Goal: Task Accomplishment & Management: Manage account settings

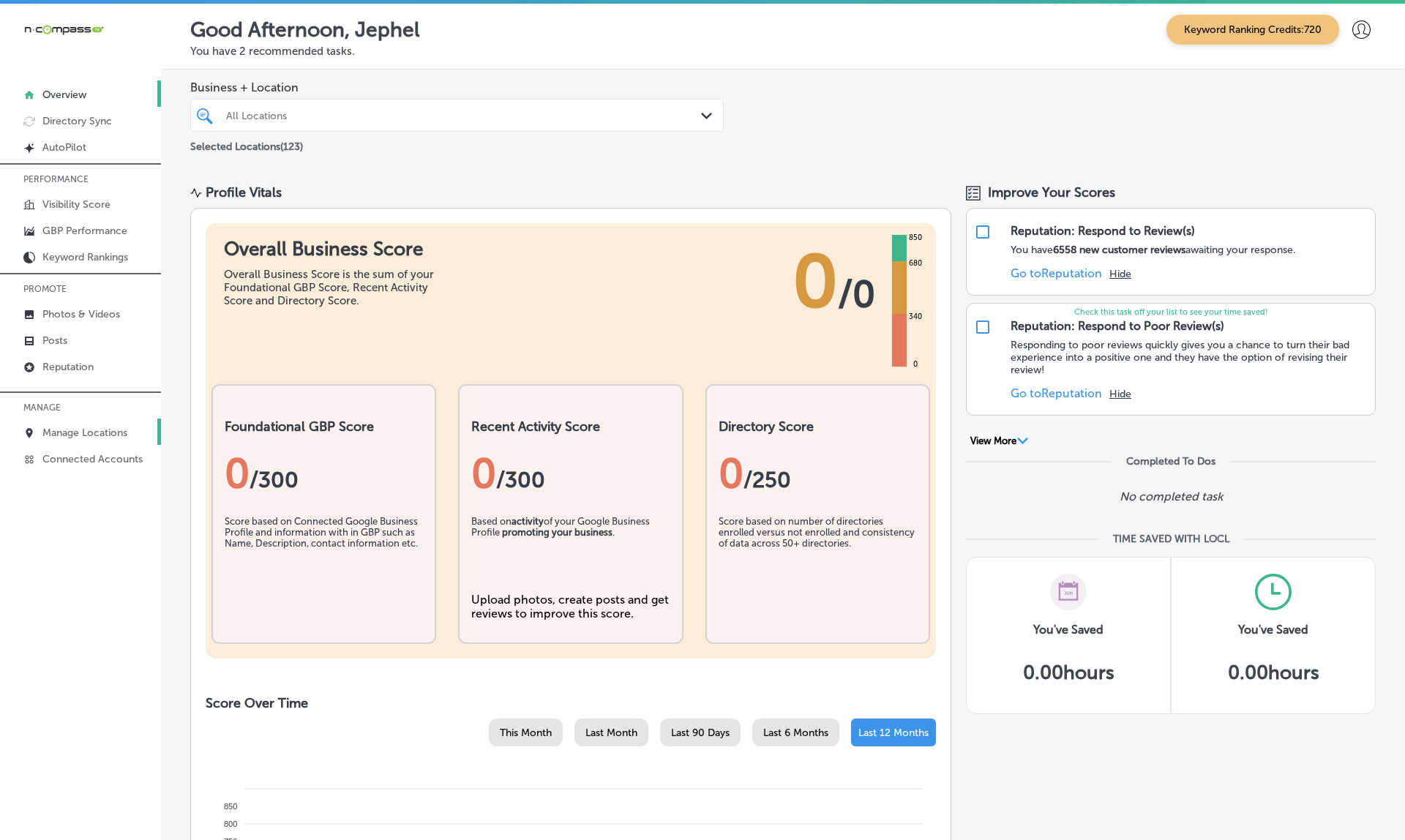
click at [90, 439] on p "Manage Locations" at bounding box center [84, 432] width 85 height 13
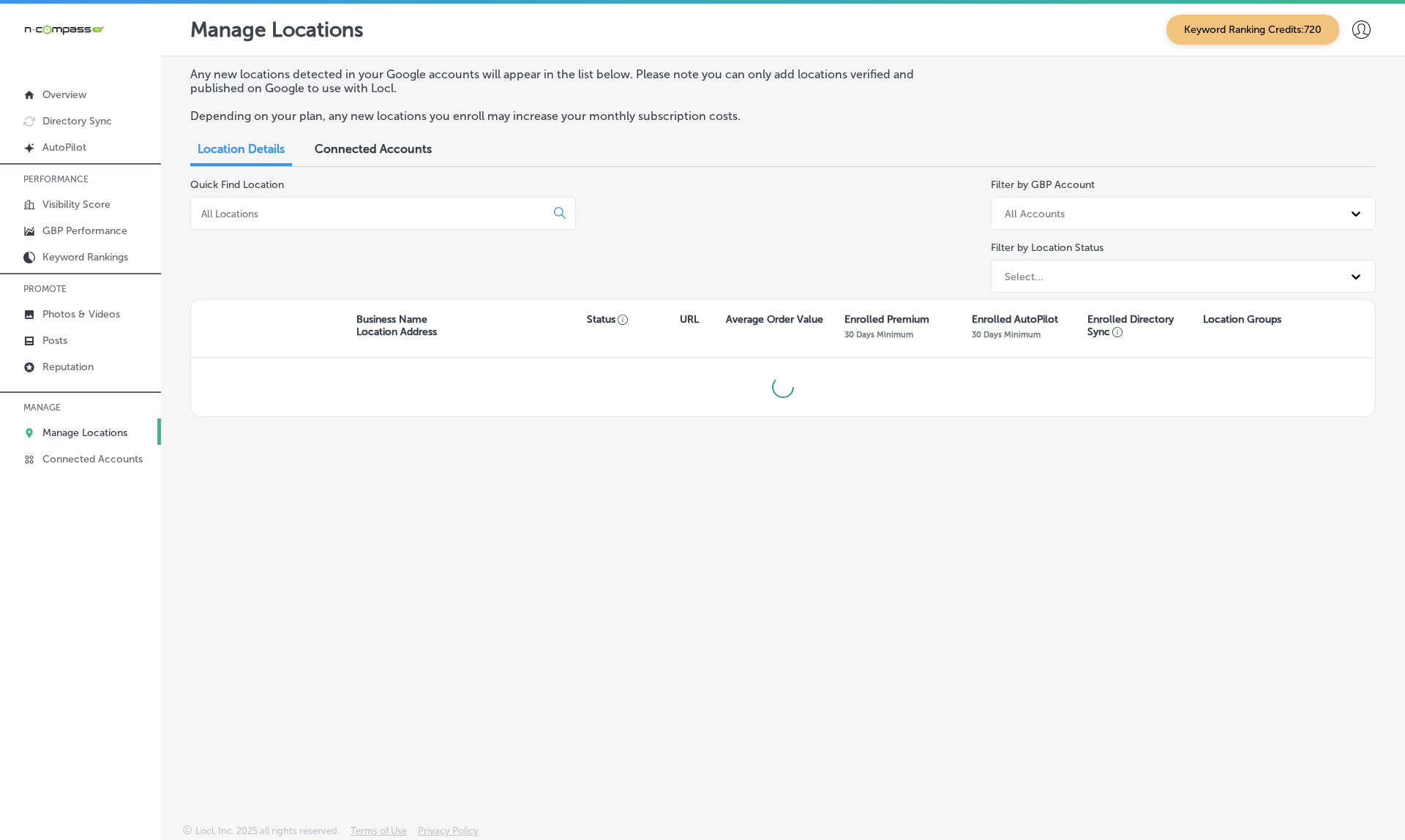
click at [250, 216] on div at bounding box center [383, 213] width 386 height 33
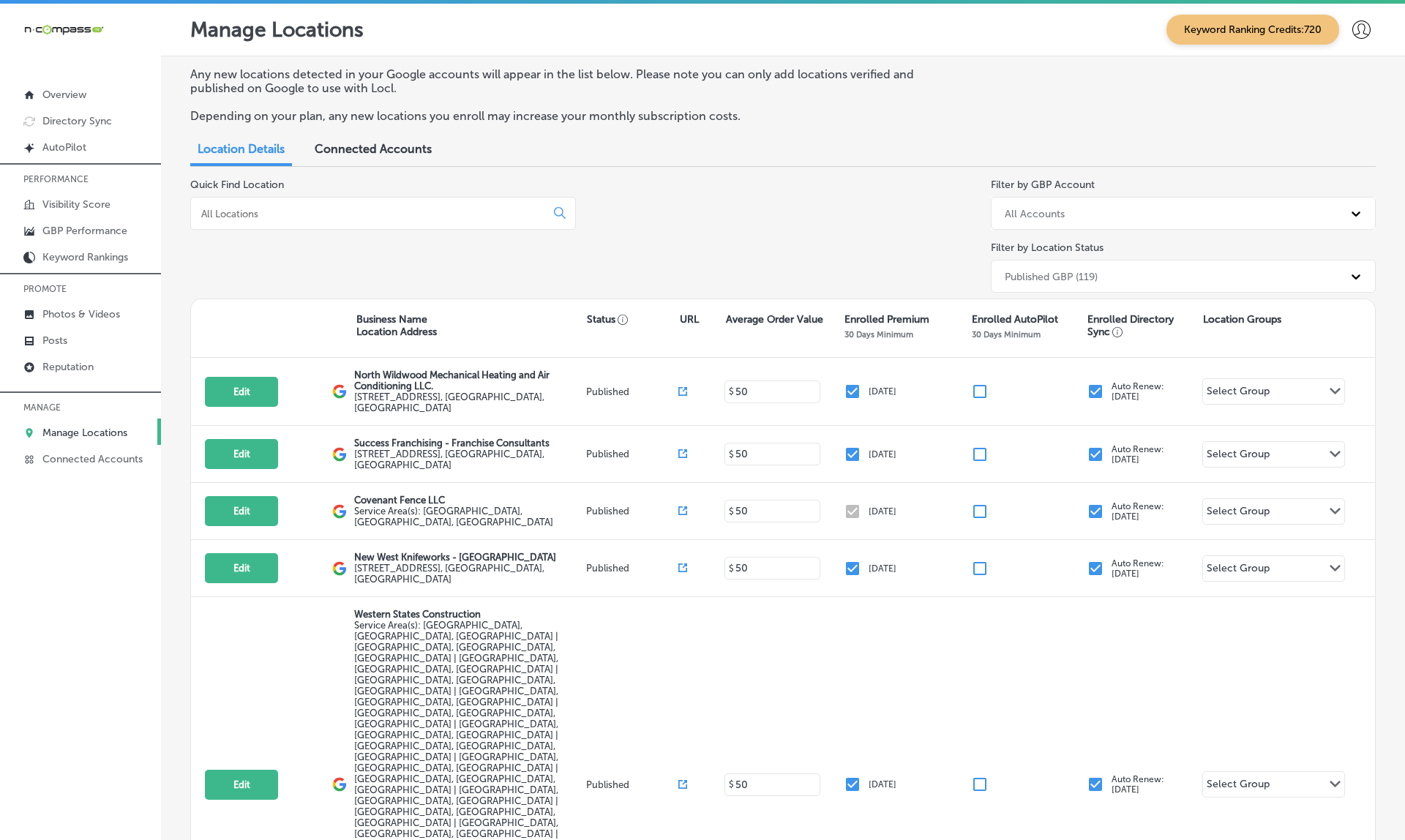
click at [279, 207] on input at bounding box center [371, 214] width 342 height 13
paste input "Stone Guard"
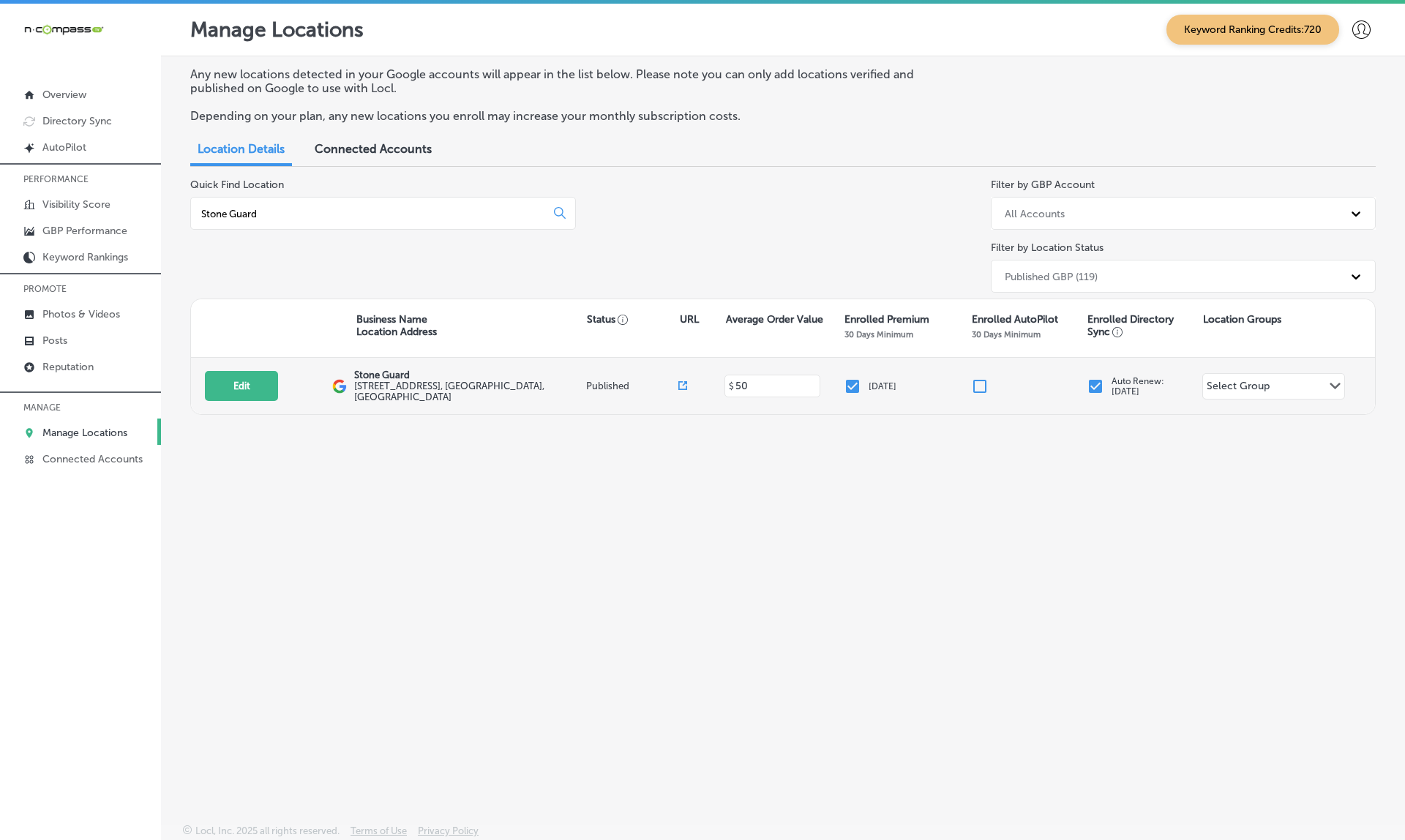
type input "Stone Guard"
click at [681, 381] on icon at bounding box center [683, 385] width 8 height 8
click at [244, 384] on button "Edit" at bounding box center [241, 386] width 73 height 30
select select "US"
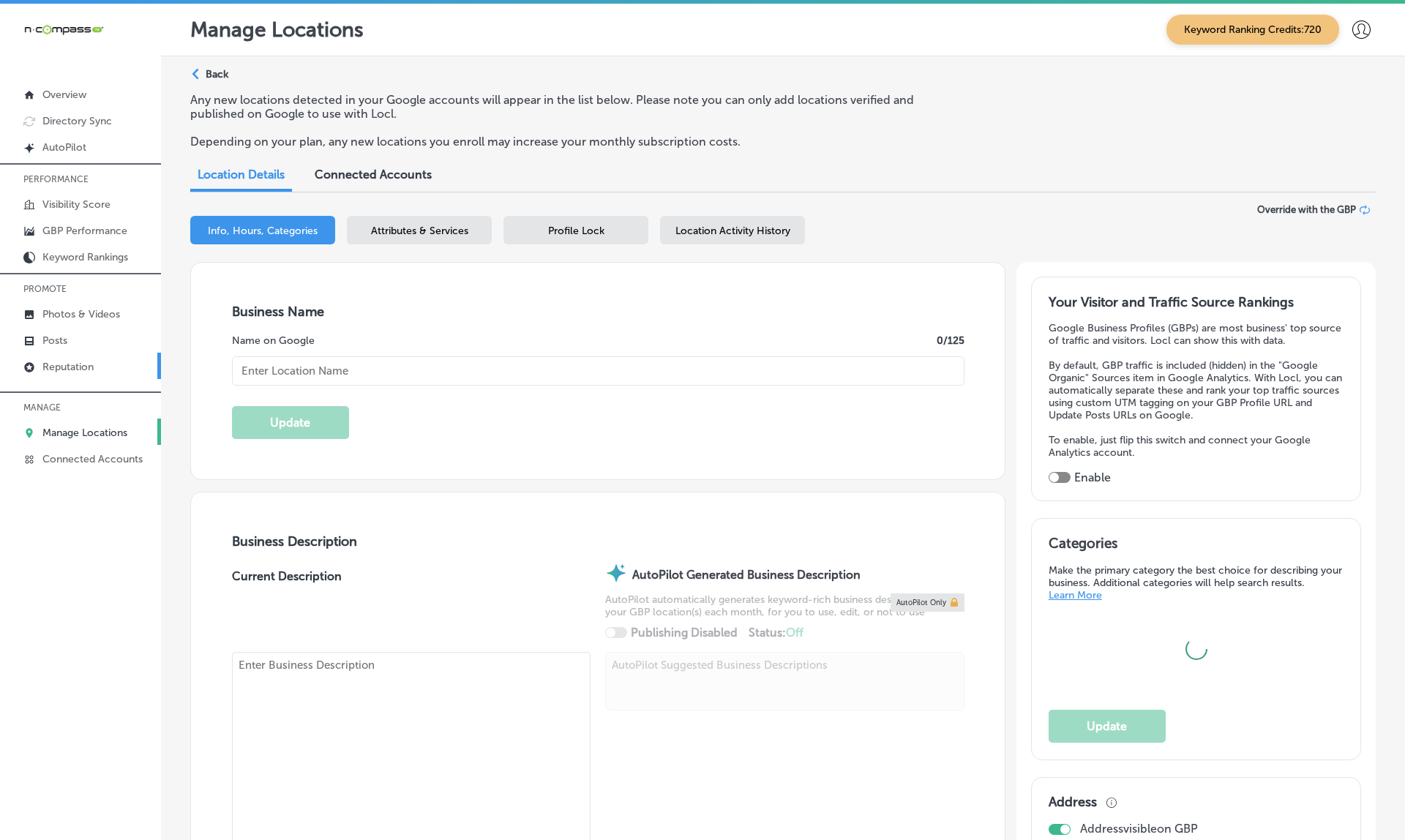
type textarea "Stone Guard is a trusted contractor specializing in stone care, restoration, an…"
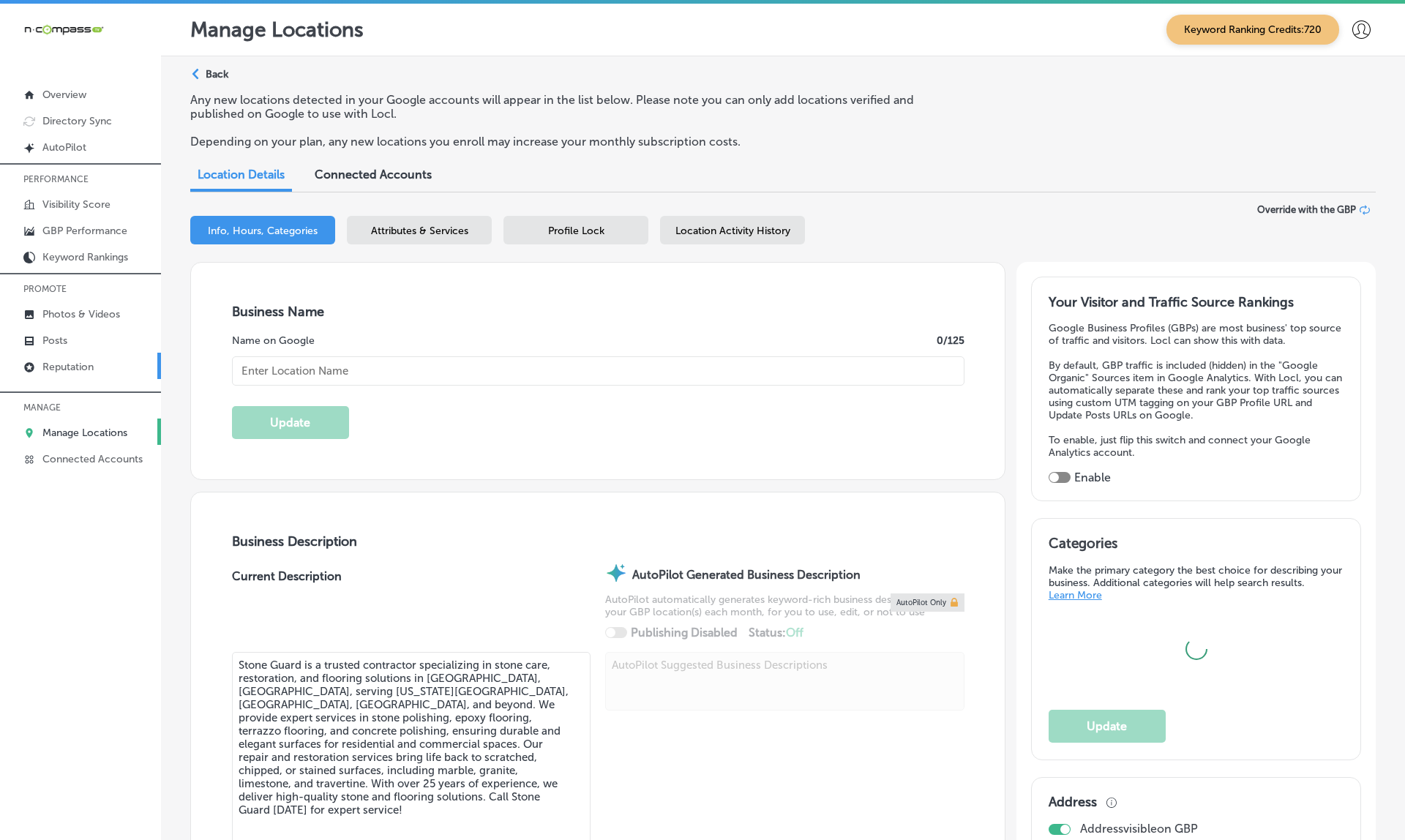
type input "Stone Guard"
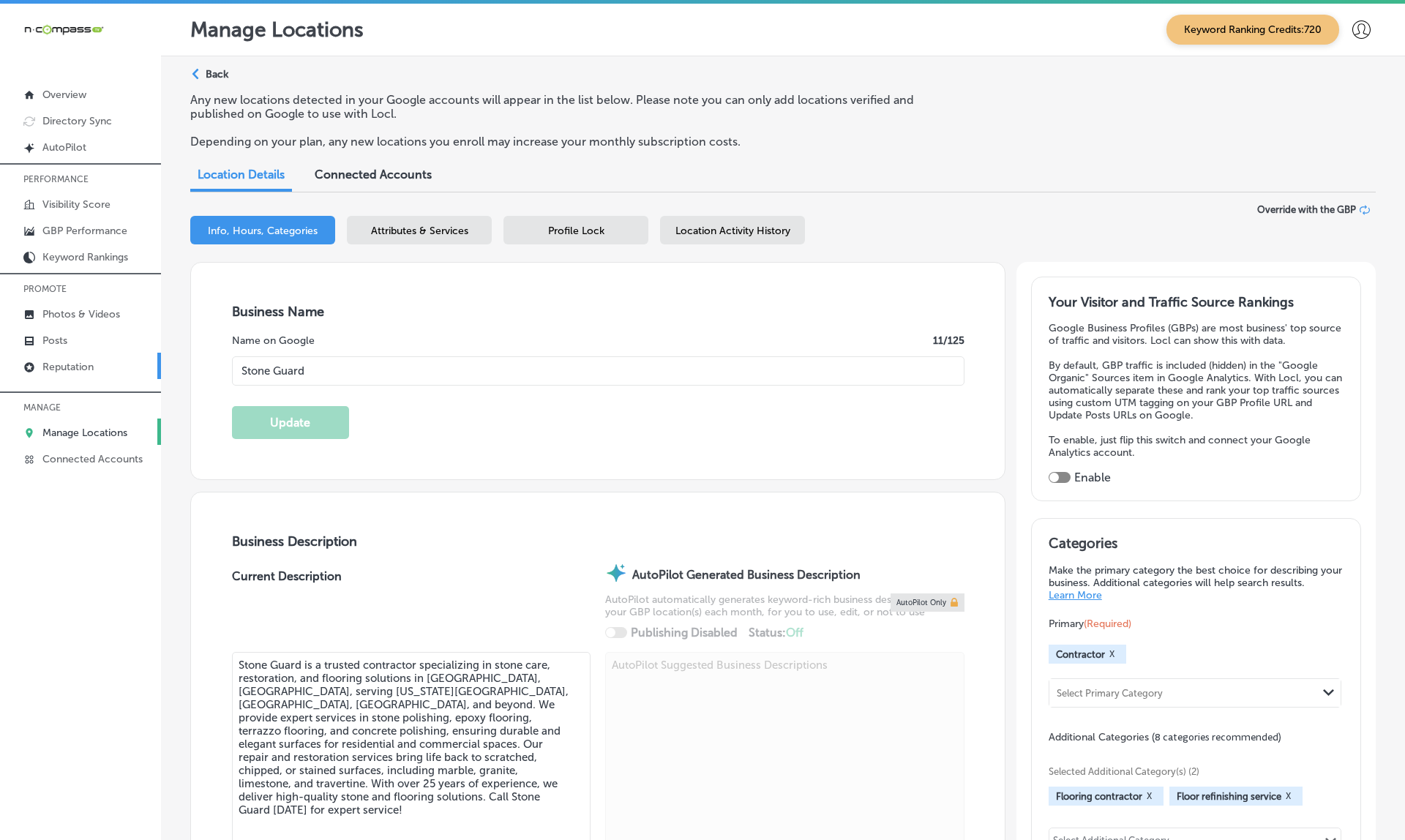
type input "1340 Coney Island Avenue"
type input "Brooklyn"
type input "11230"
type input "US"
type input "https://stoneguardco.com/"
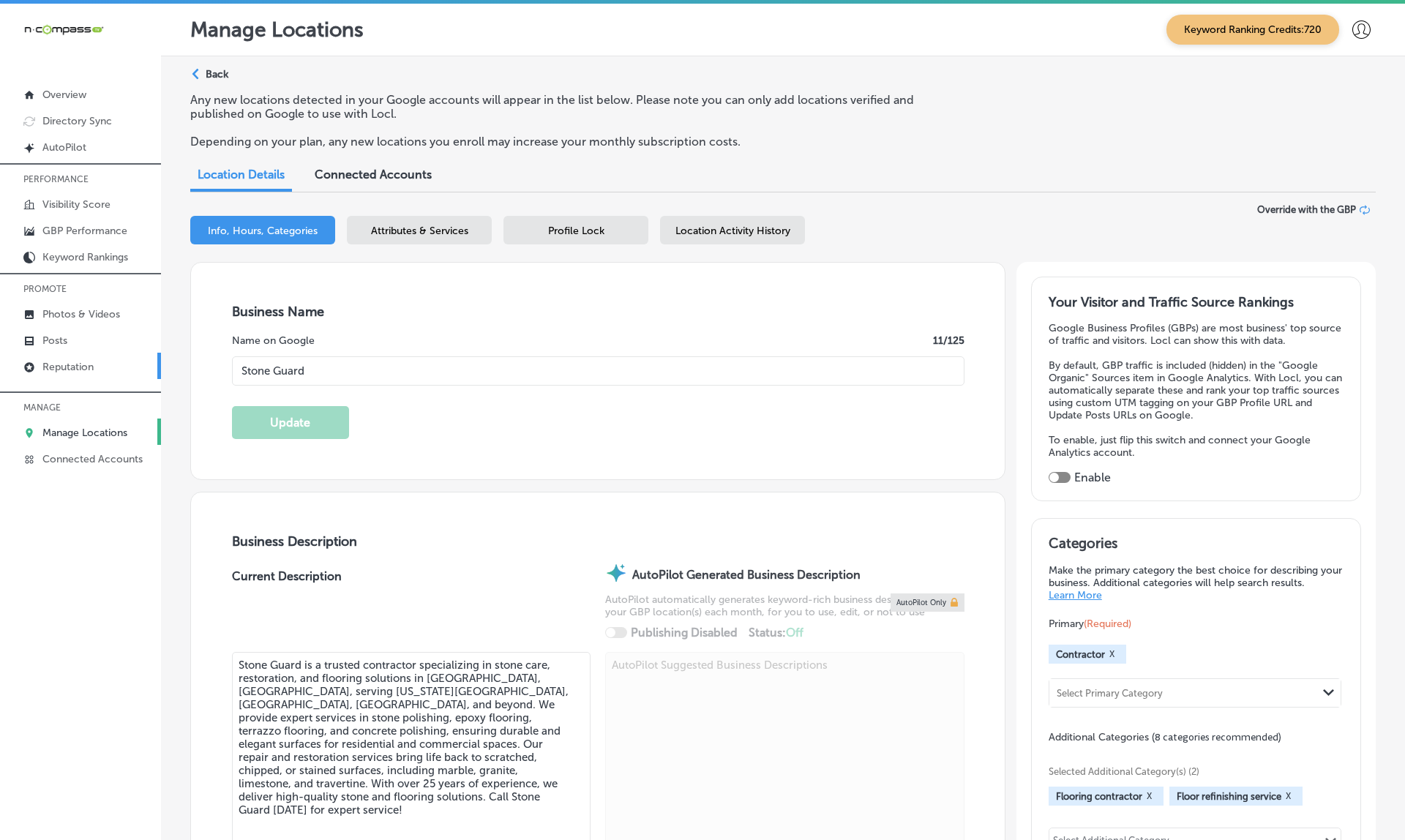
checkbox input "true"
type input "+1 718 301 9500"
click at [54, 372] on p "Reputation" at bounding box center [67, 367] width 51 height 13
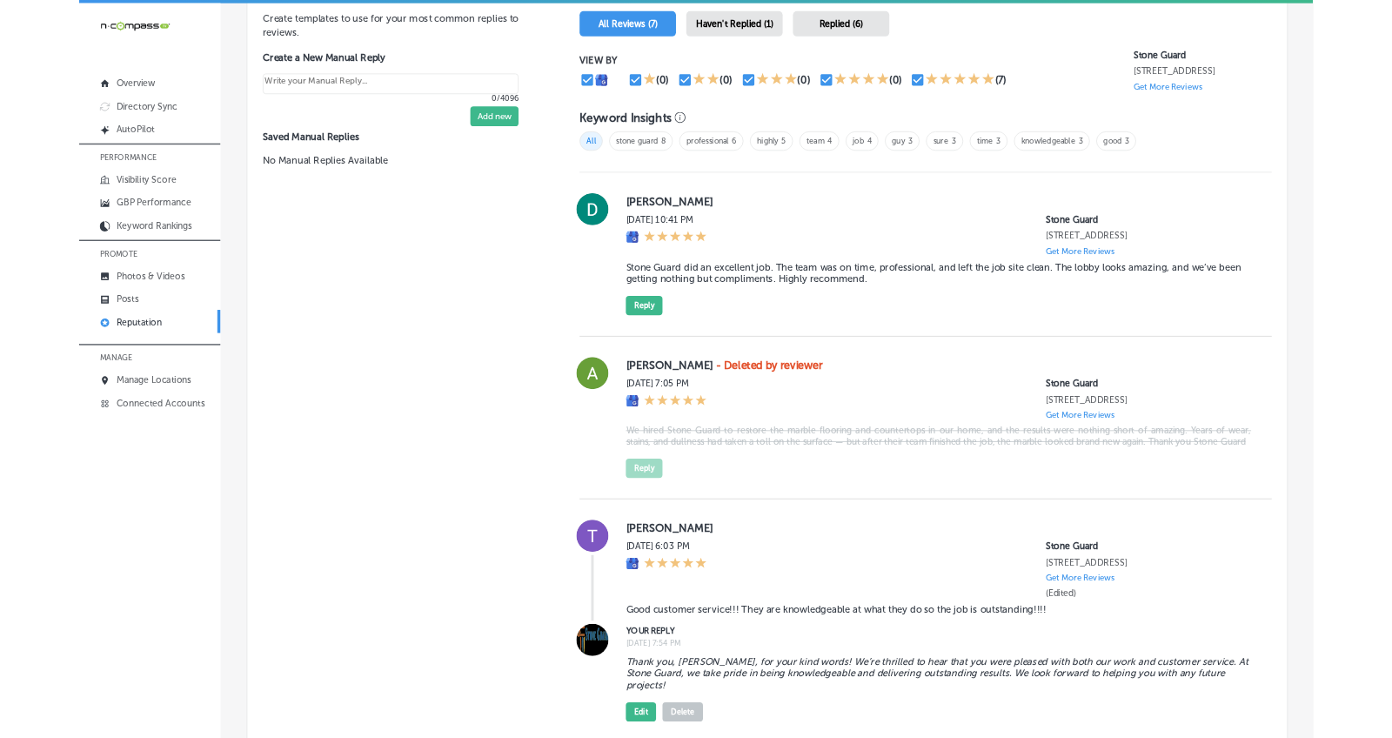
scroll to position [1076, 0]
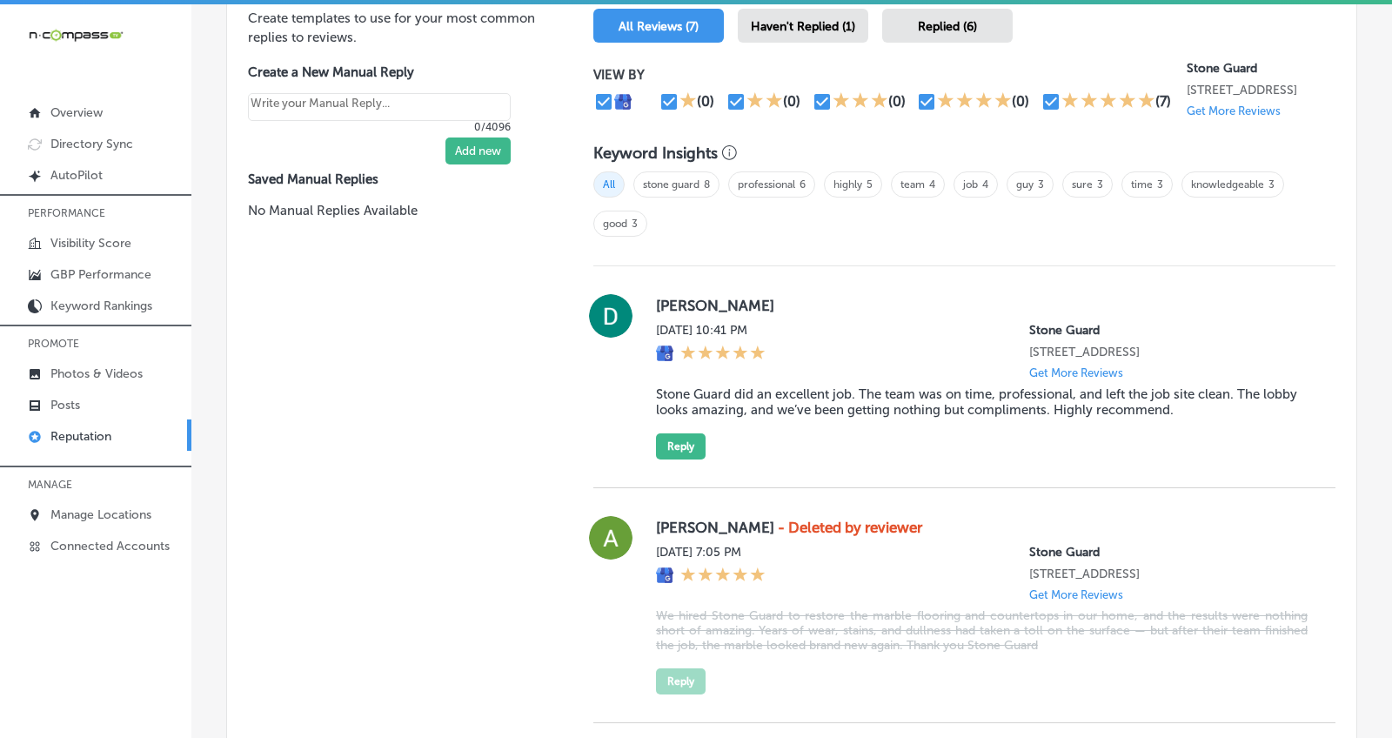
type textarea "x"
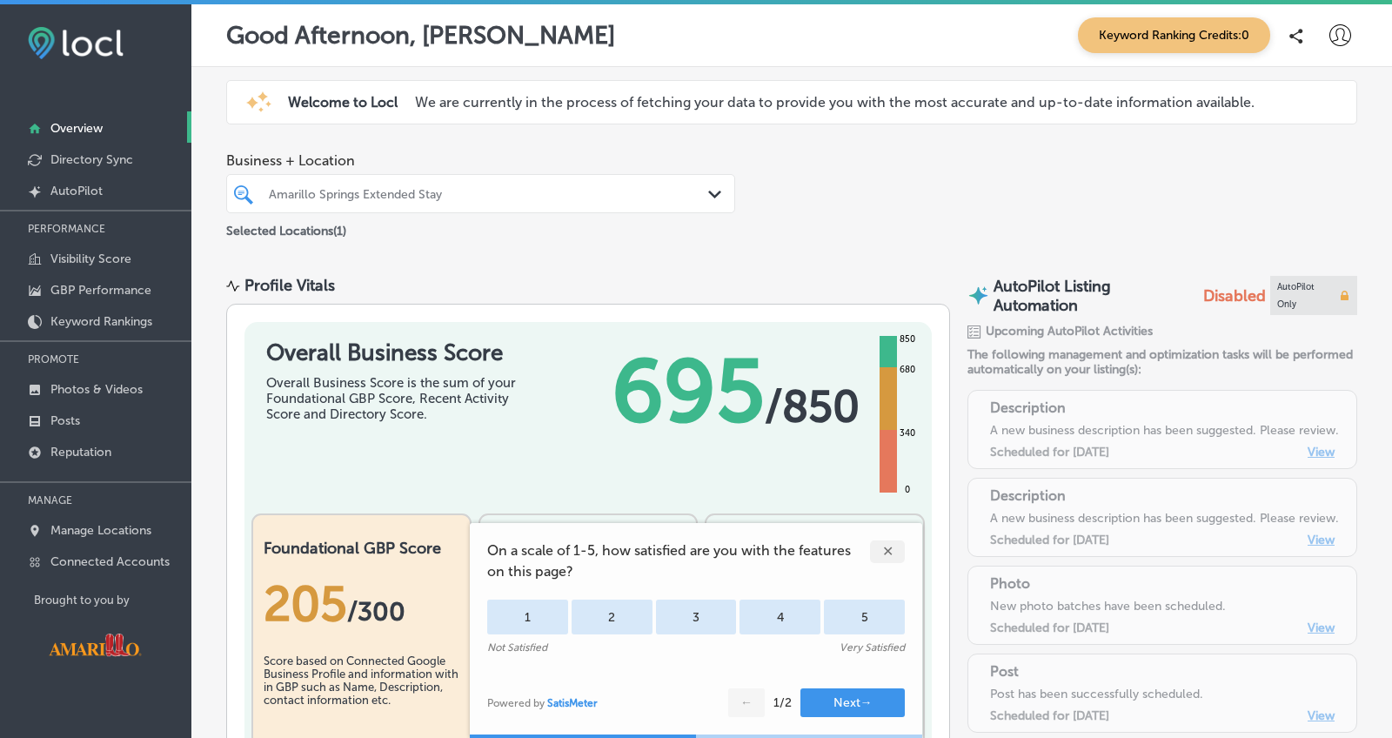
click at [109, 530] on p "Manage Locations" at bounding box center [100, 530] width 101 height 15
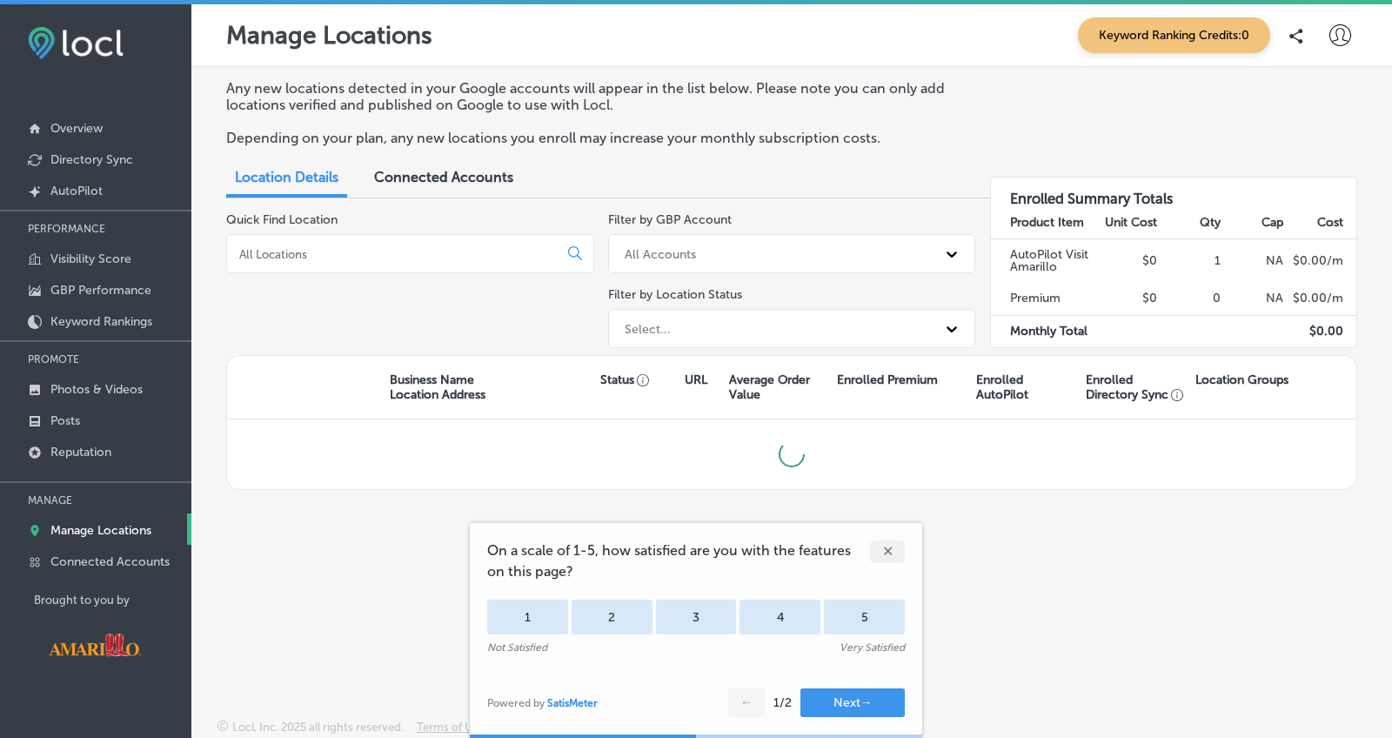
click at [78, 530] on p "Manage Locations" at bounding box center [100, 530] width 101 height 15
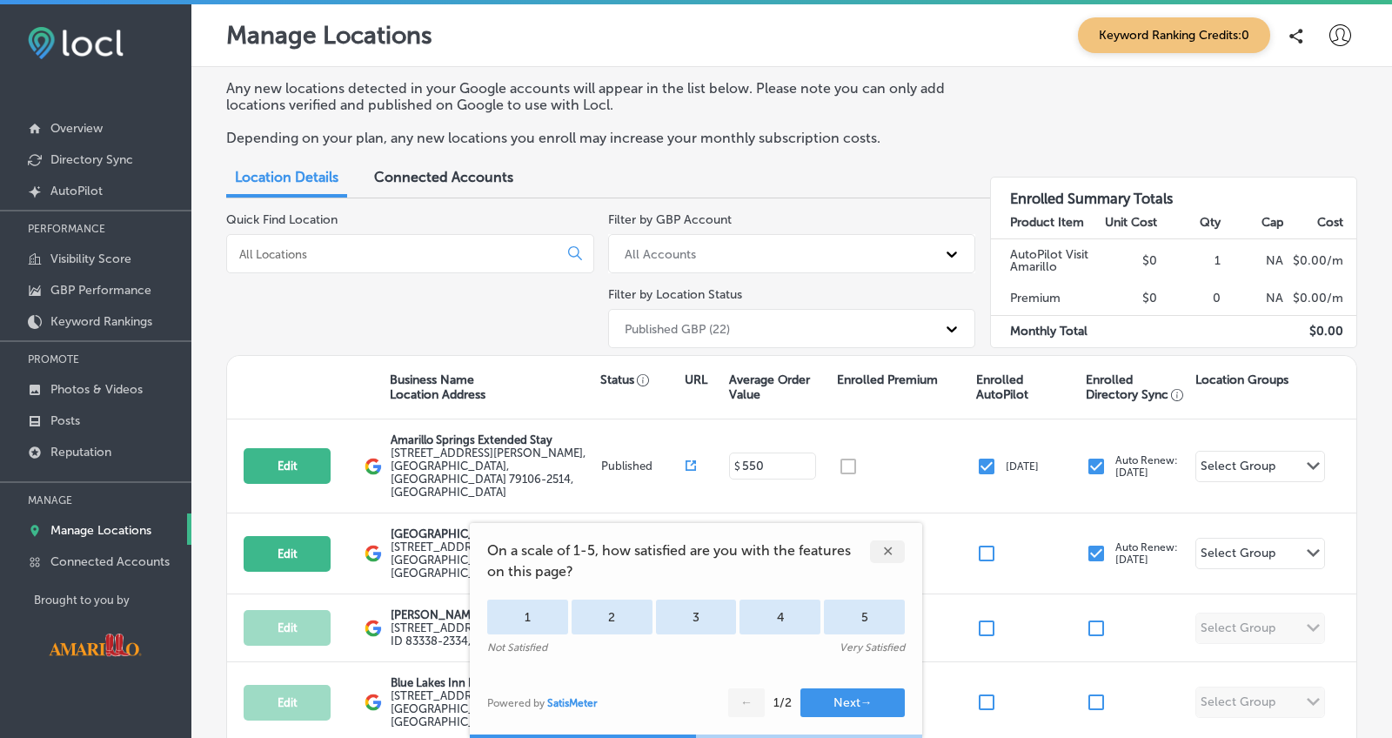
click at [880, 551] on div "✕" at bounding box center [887, 551] width 35 height 23
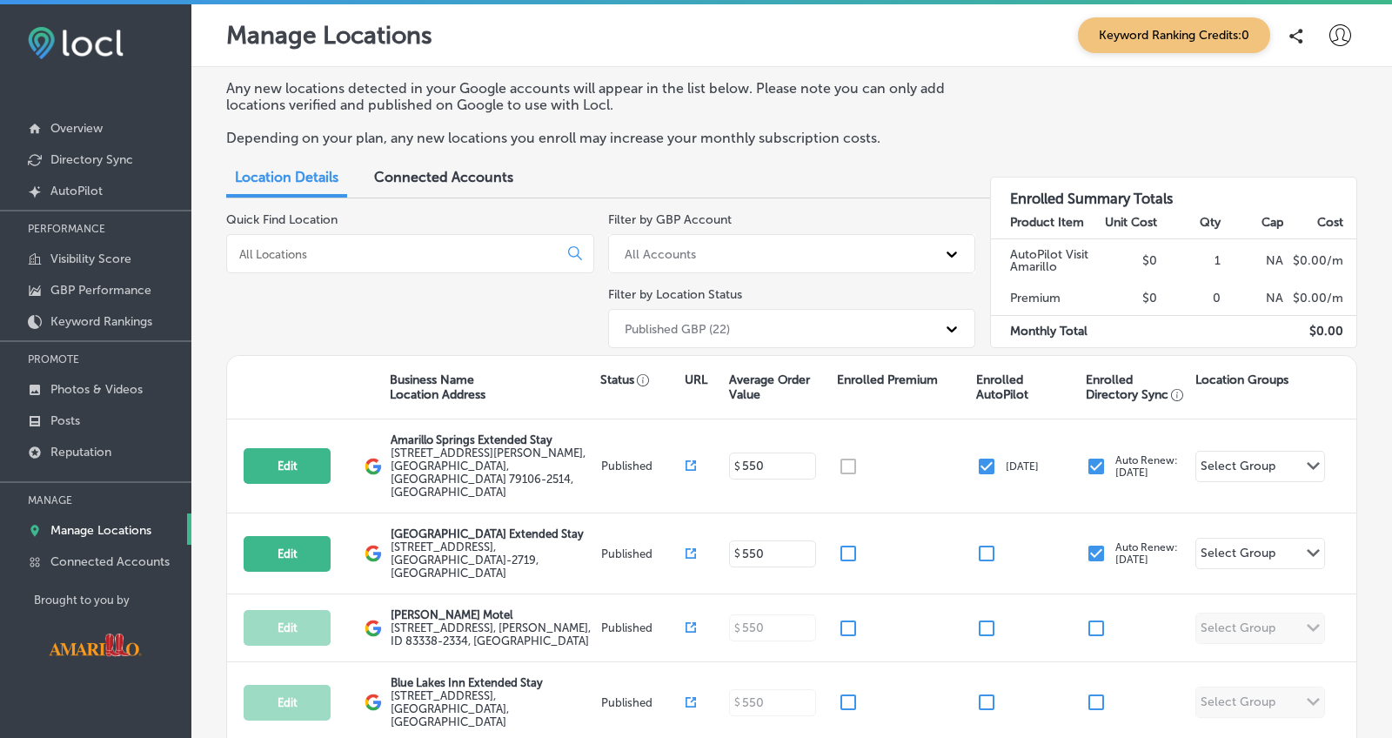
click at [351, 251] on input at bounding box center [396, 254] width 317 height 16
paste input "Amarillo Springs Extended Stay"
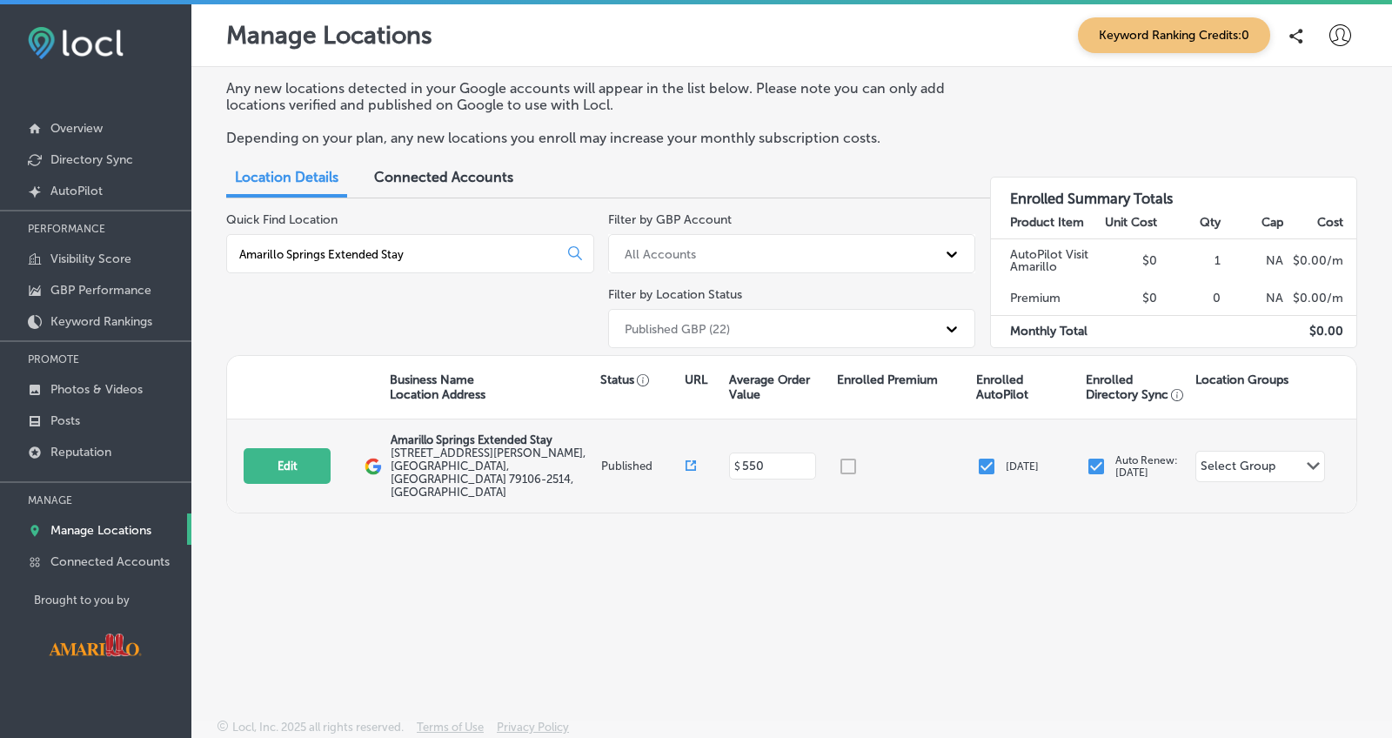
type input "Amarillo Springs Extended Stay"
click at [689, 466] on icon at bounding box center [691, 465] width 10 height 10
click at [292, 453] on button "Edit" at bounding box center [287, 466] width 87 height 36
select select "US"
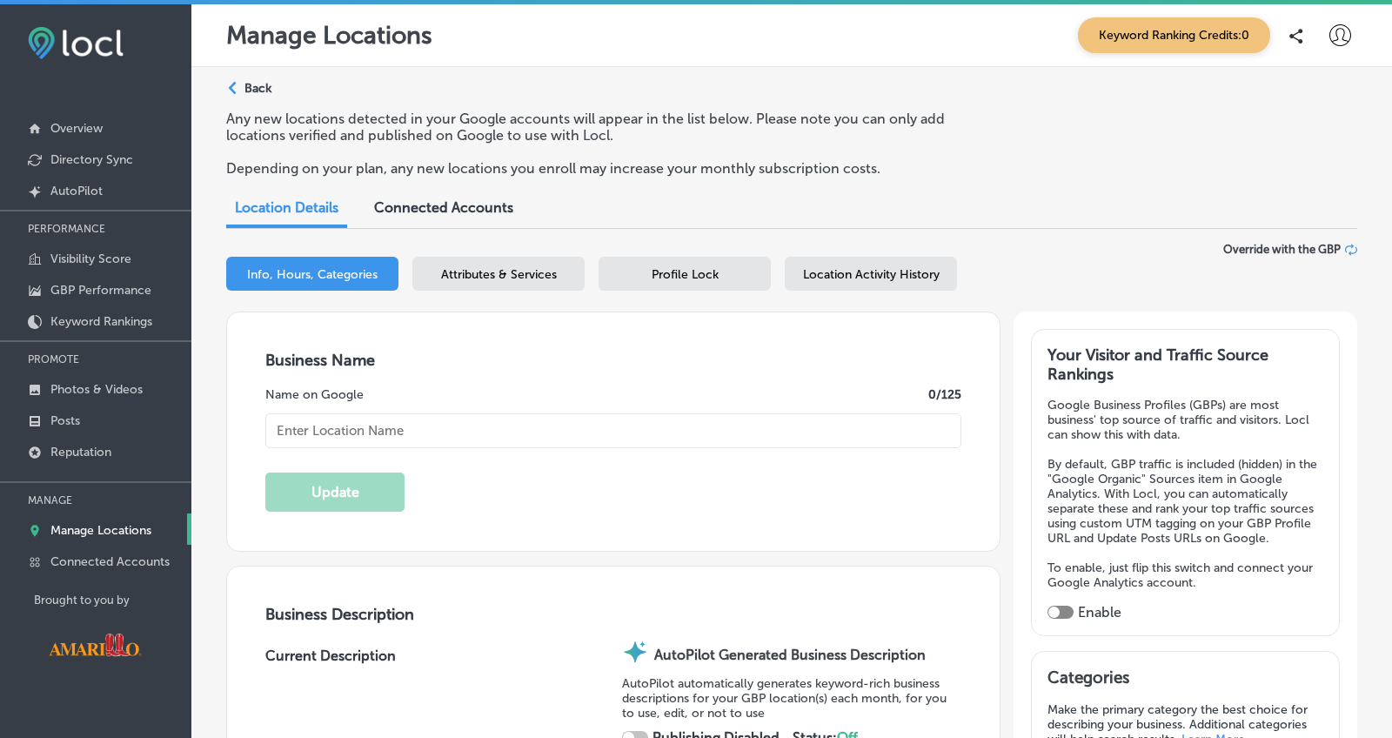
checkbox input "true"
type input "Amarillo Springs Extended Stay"
type textarea "Amarillo Springs Extended Stay redefines comfort with spacious, fully furnished…"
type textarea "Amarillo Springs Extended Stay offers clean, fully furnished suites designed to…"
type input "2100 Coulter St"
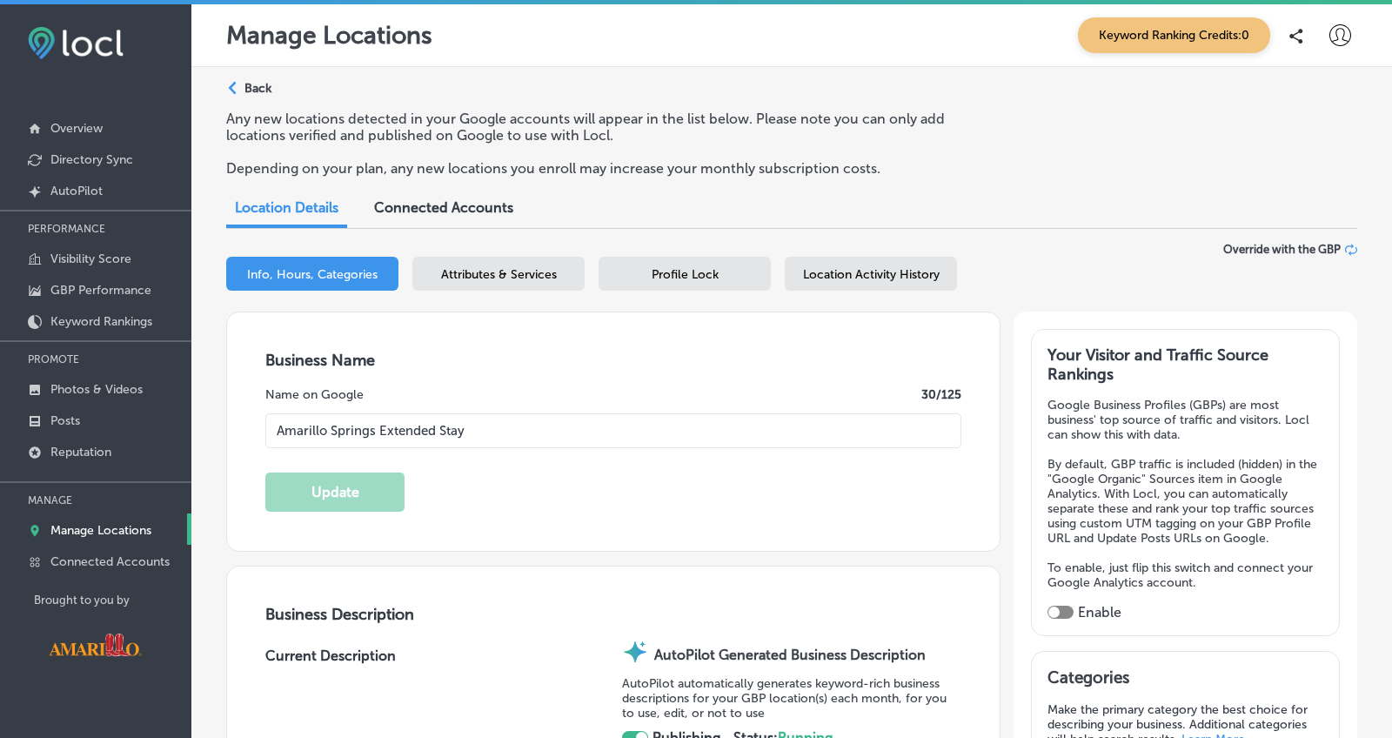
type input "Amarillo"
type input "79106-2514"
type input "US"
type input "https://www.amarillosprings.com/"
type input "+1 806 318 2000"
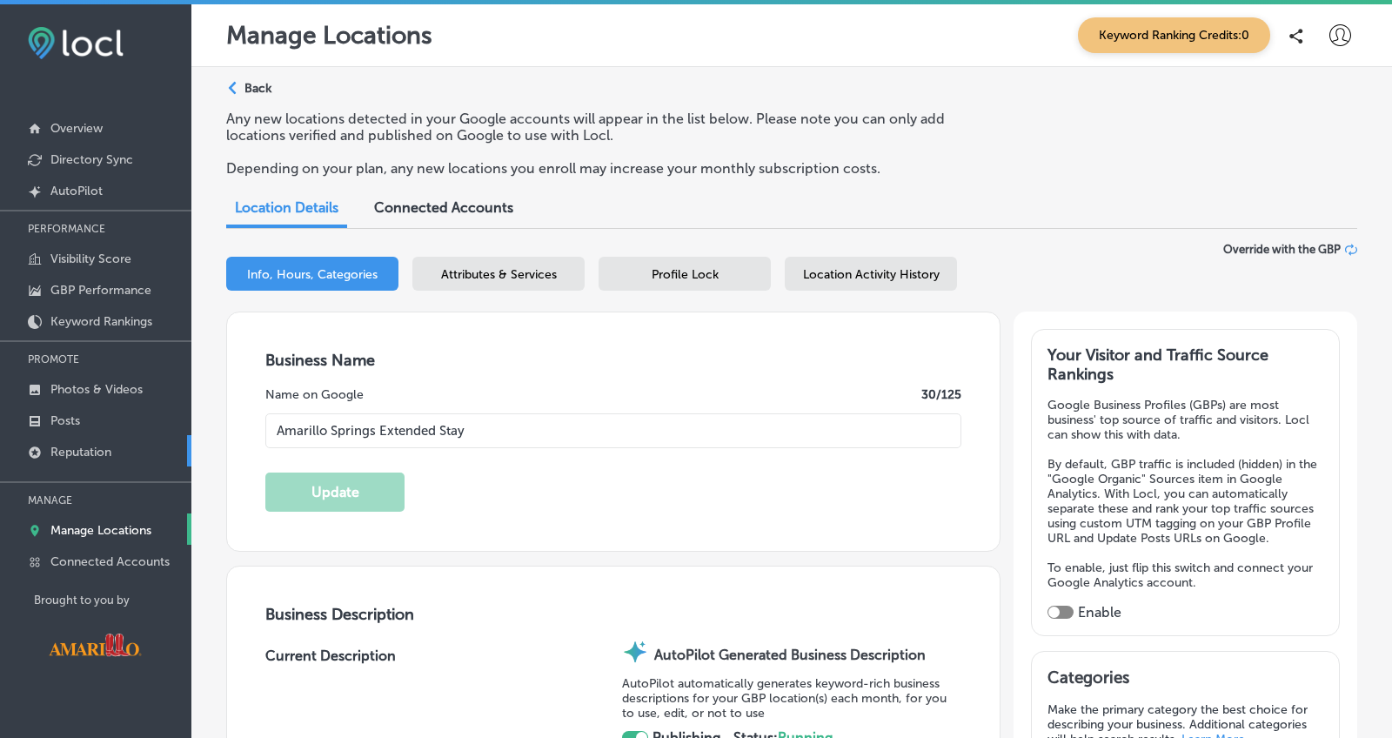
click at [83, 457] on p "Reputation" at bounding box center [80, 452] width 61 height 15
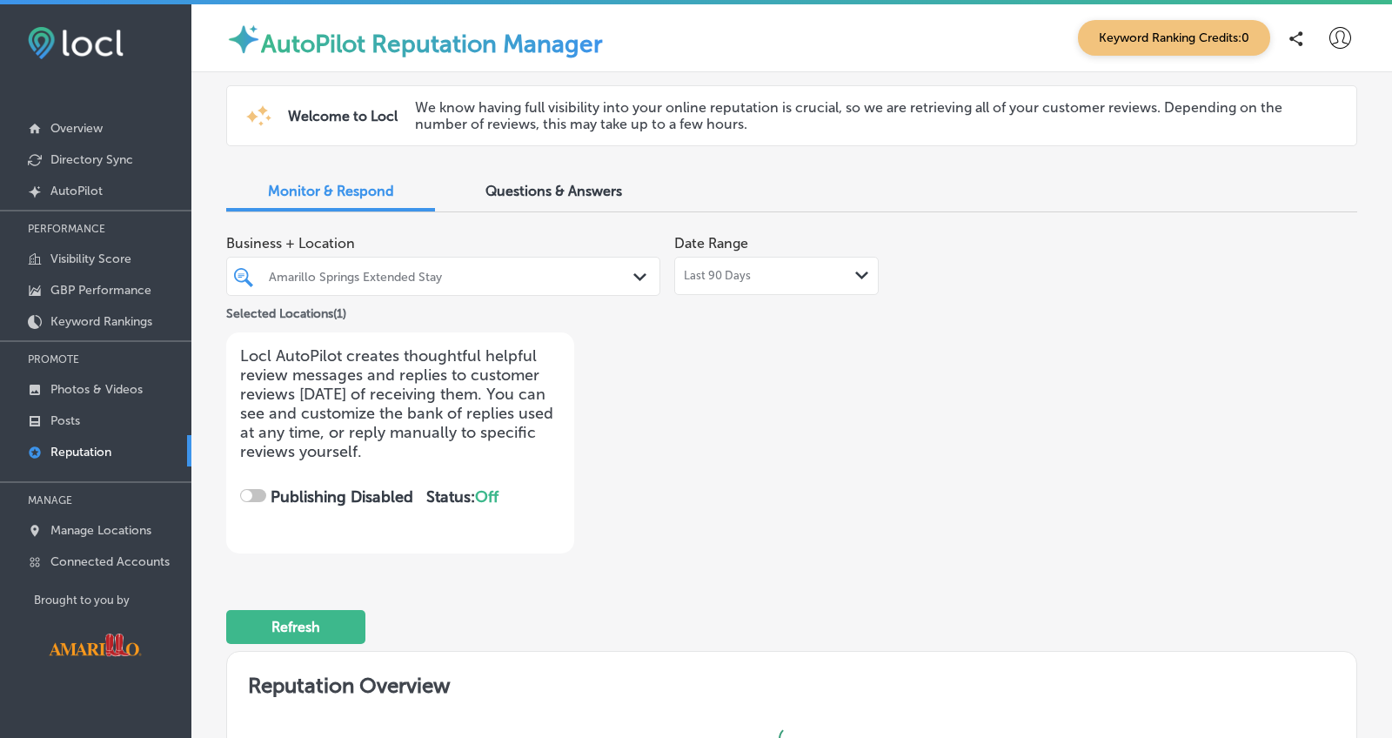
checkbox input "true"
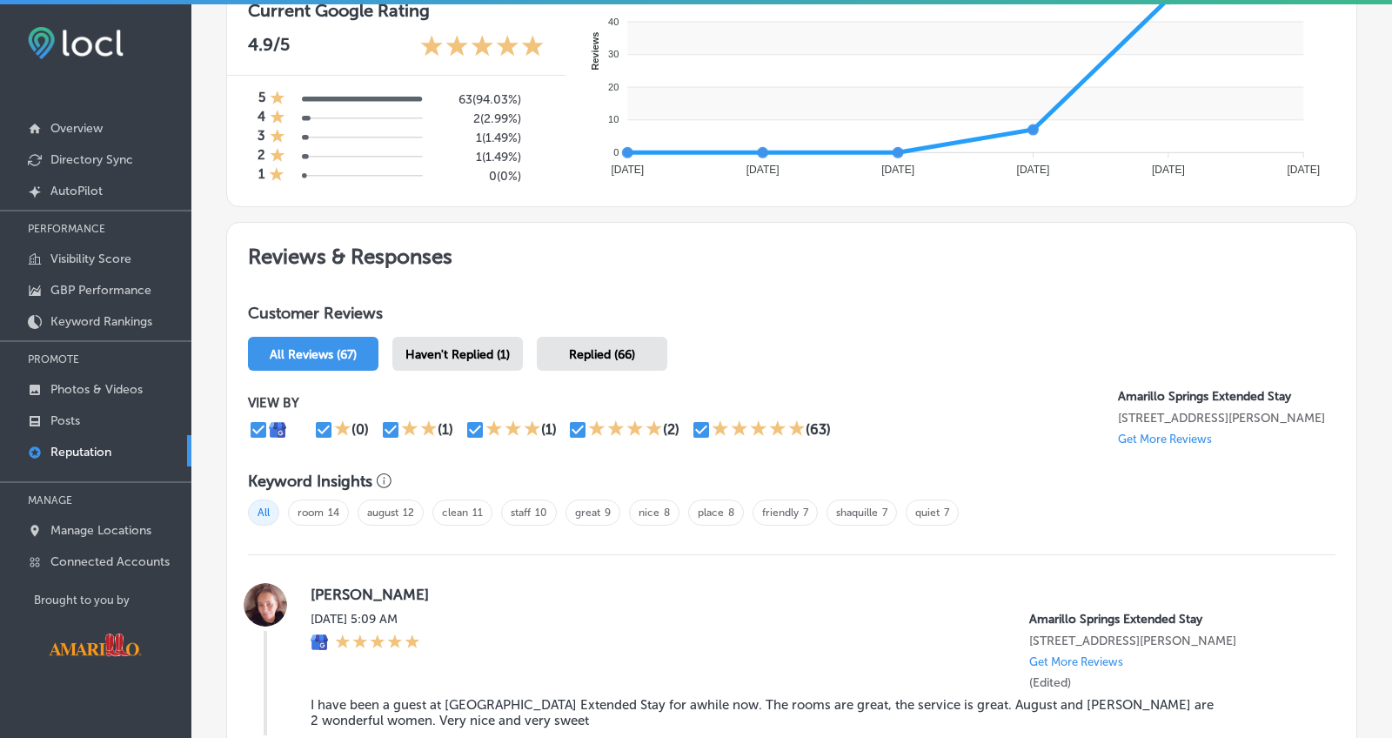
scroll to position [843, 0]
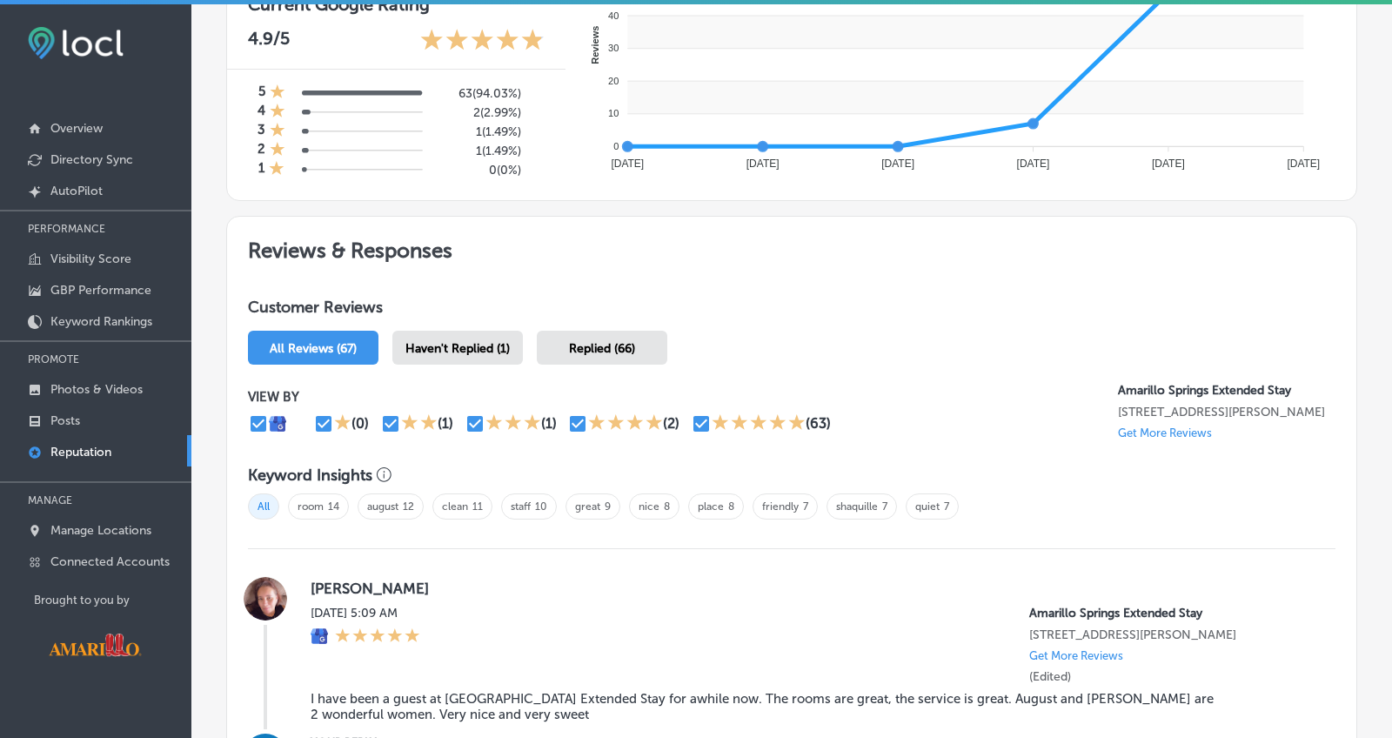
click at [821, 231] on h2 "Reviews & Responses" at bounding box center [792, 247] width 1130 height 60
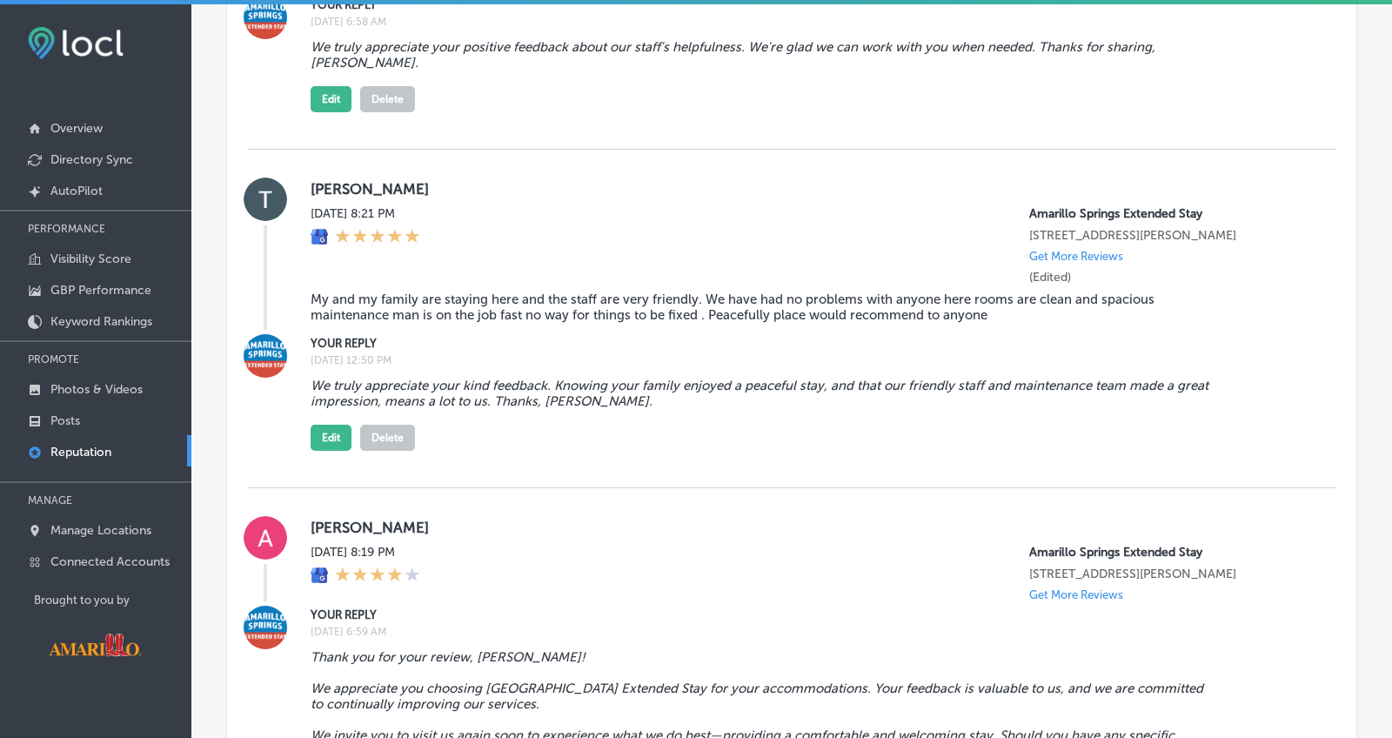
scroll to position [2301, 0]
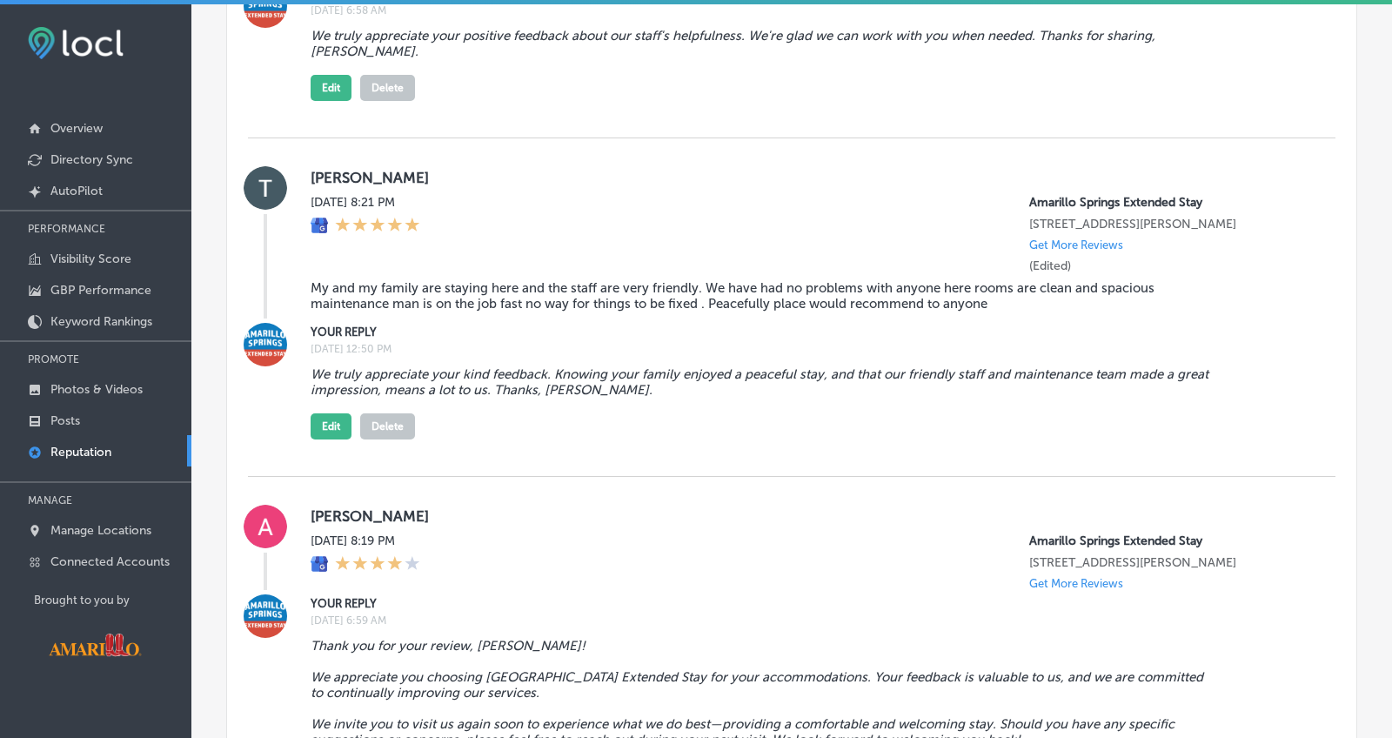
click at [576, 533] on div "Fri, Sep 19, 2025 8:19 PM Amarillo Springs Extended Stay 2100 Coulter St Amaril…" at bounding box center [809, 561] width 997 height 57
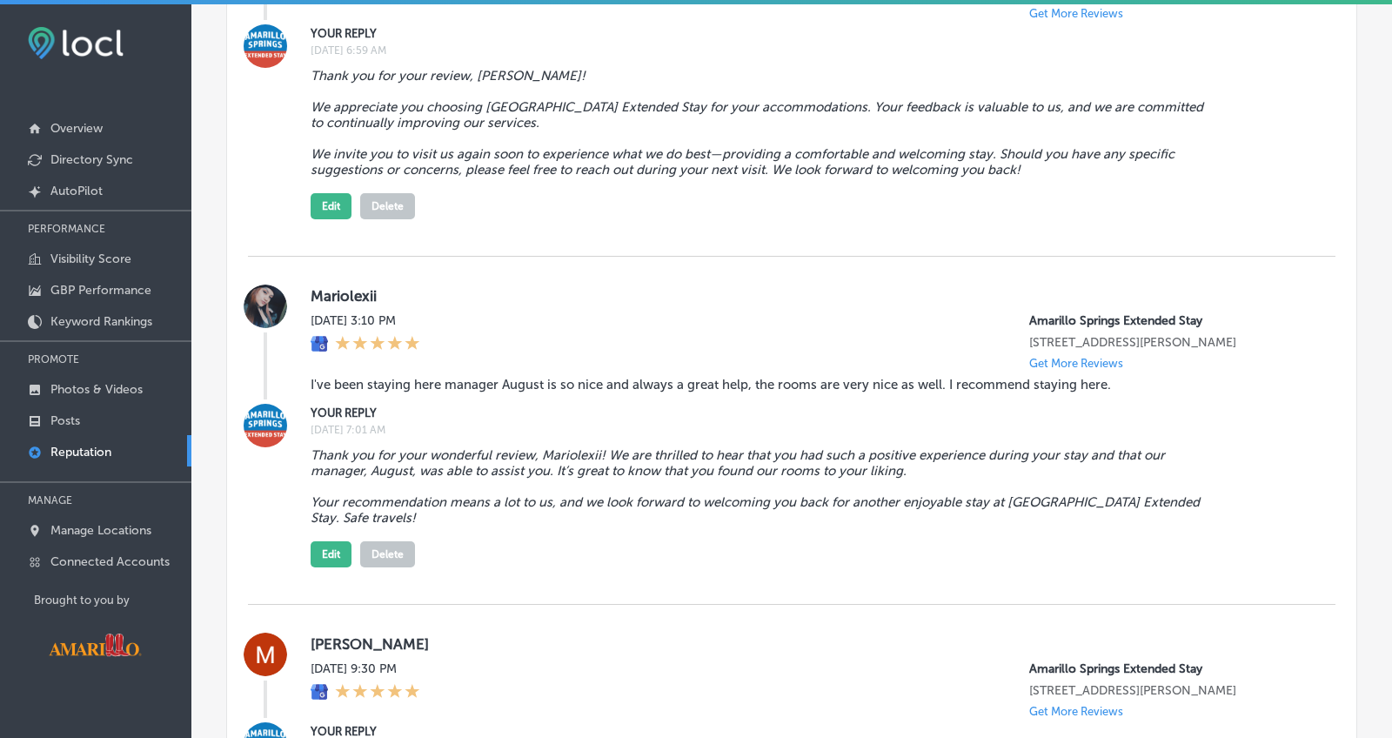
scroll to position [2893, 0]
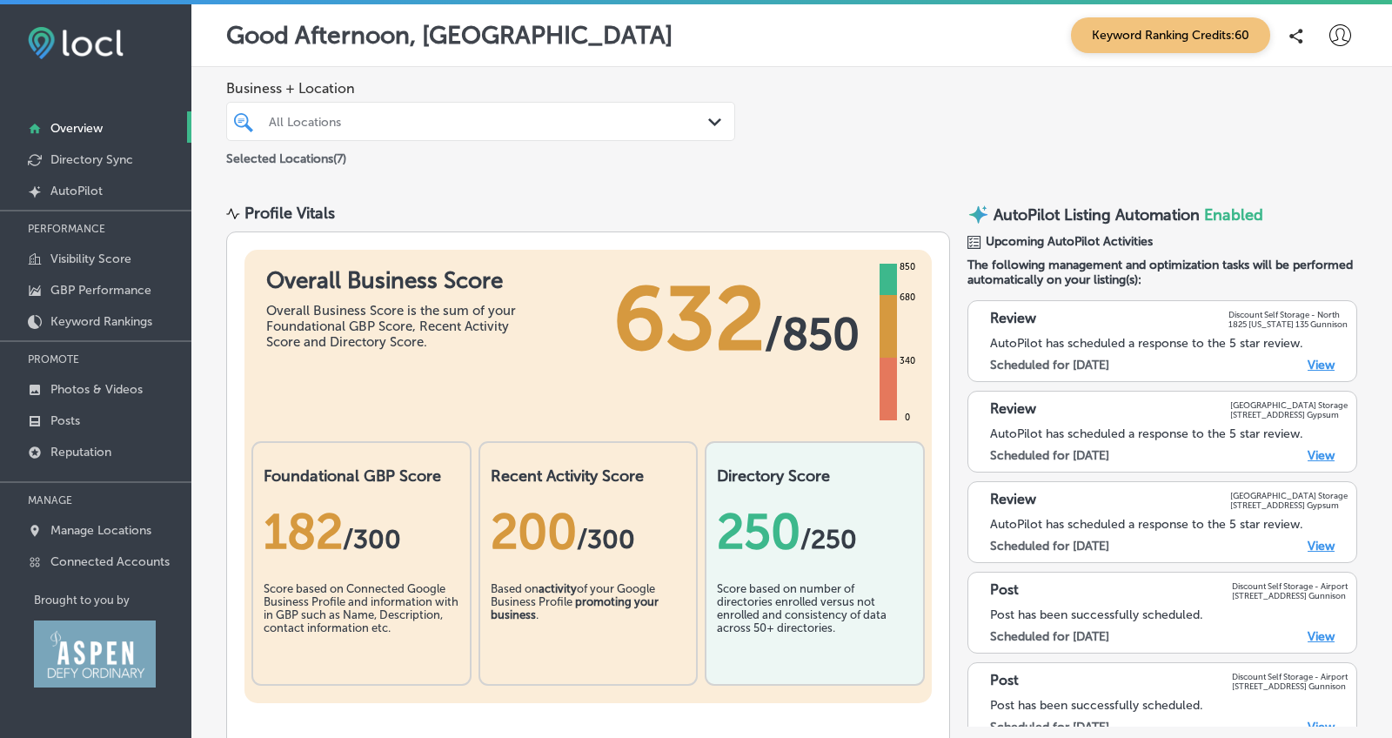
click at [111, 531] on p "Manage Locations" at bounding box center [100, 530] width 101 height 15
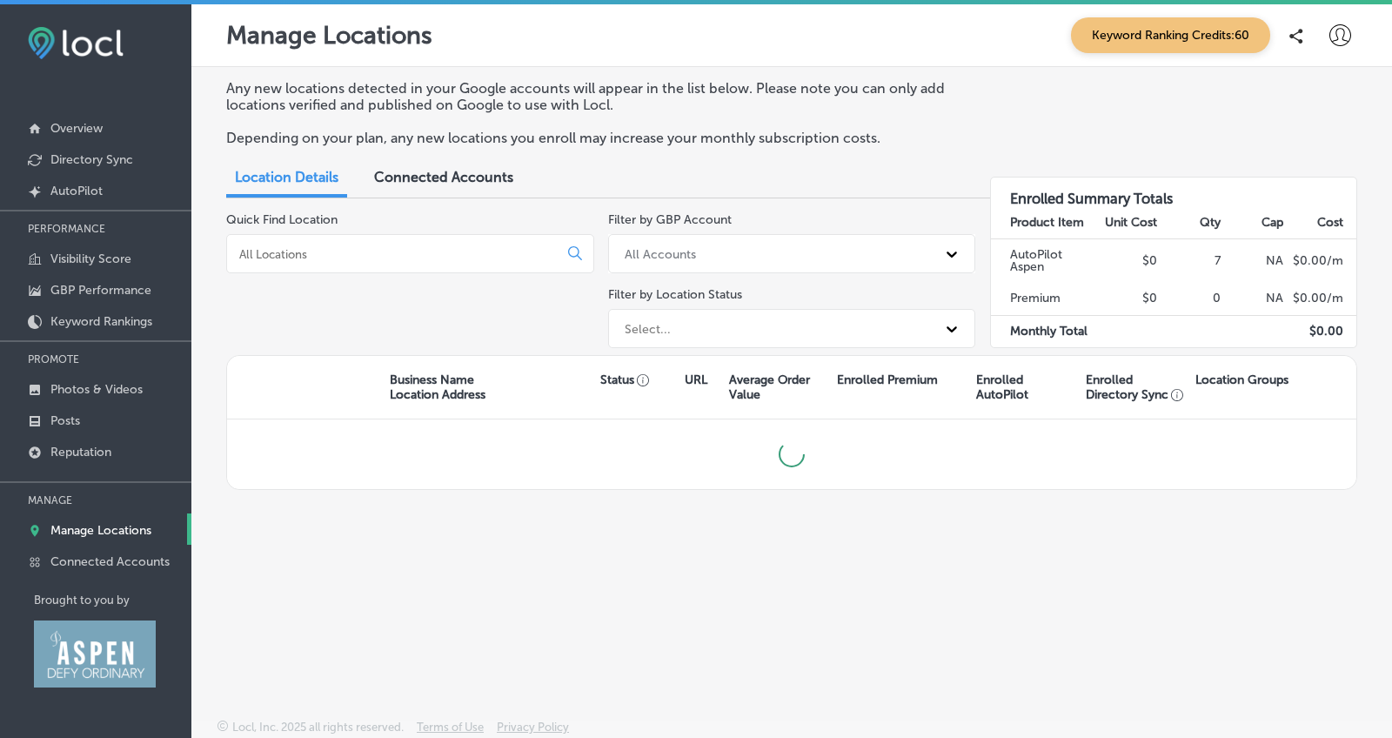
click at [111, 531] on p "Manage Locations" at bounding box center [100, 530] width 101 height 15
click at [299, 254] on input at bounding box center [396, 254] width 317 height 16
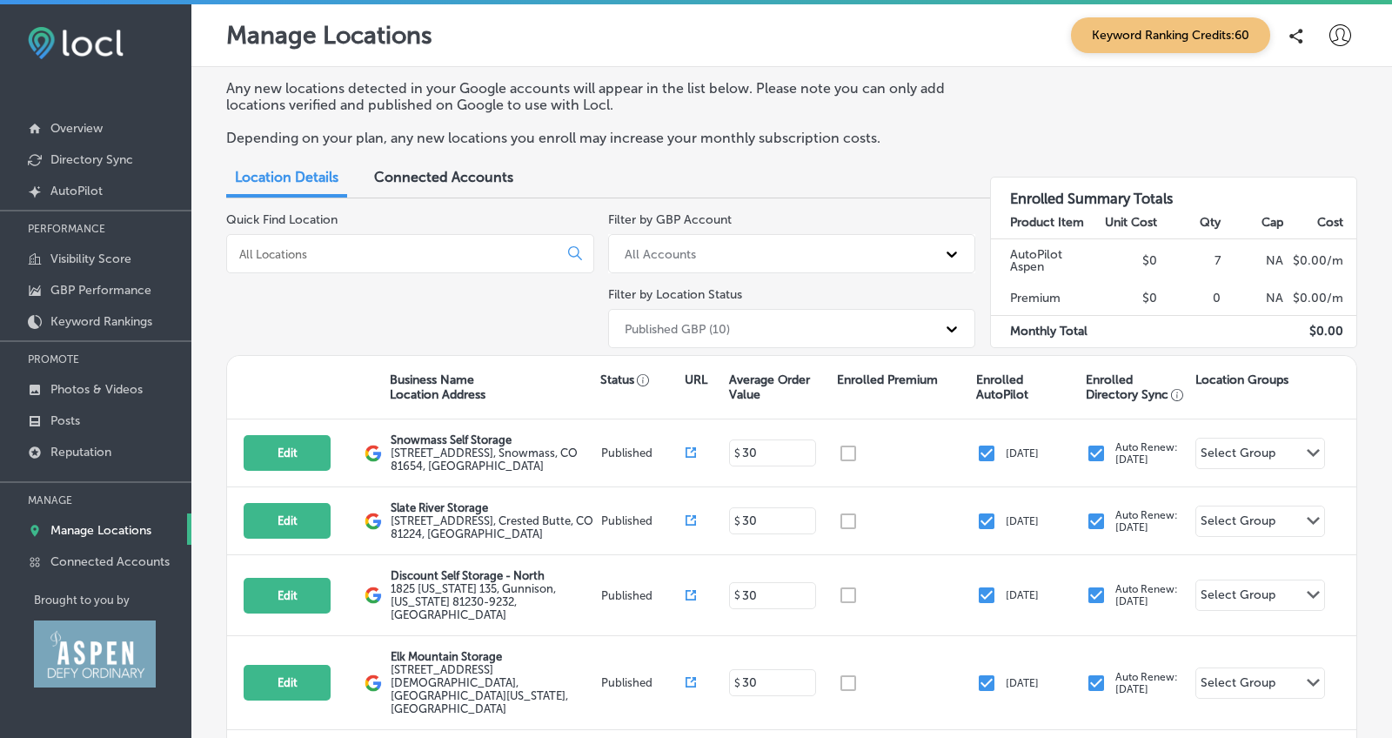
paste input "Snowmass Self Storage"
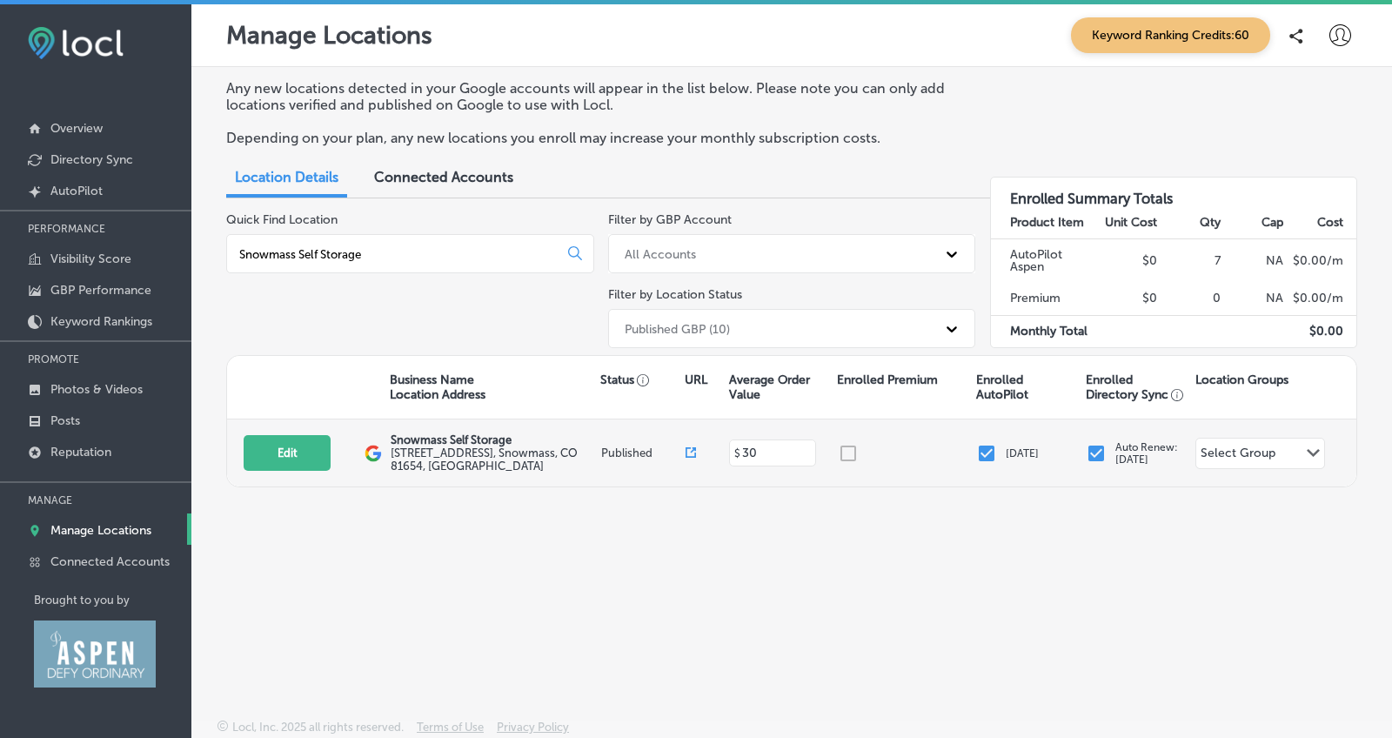
type input "Snowmass Self Storage"
click at [687, 455] on div at bounding box center [691, 450] width 10 height 10
click at [255, 471] on button "Edit" at bounding box center [287, 453] width 87 height 36
select select "US"
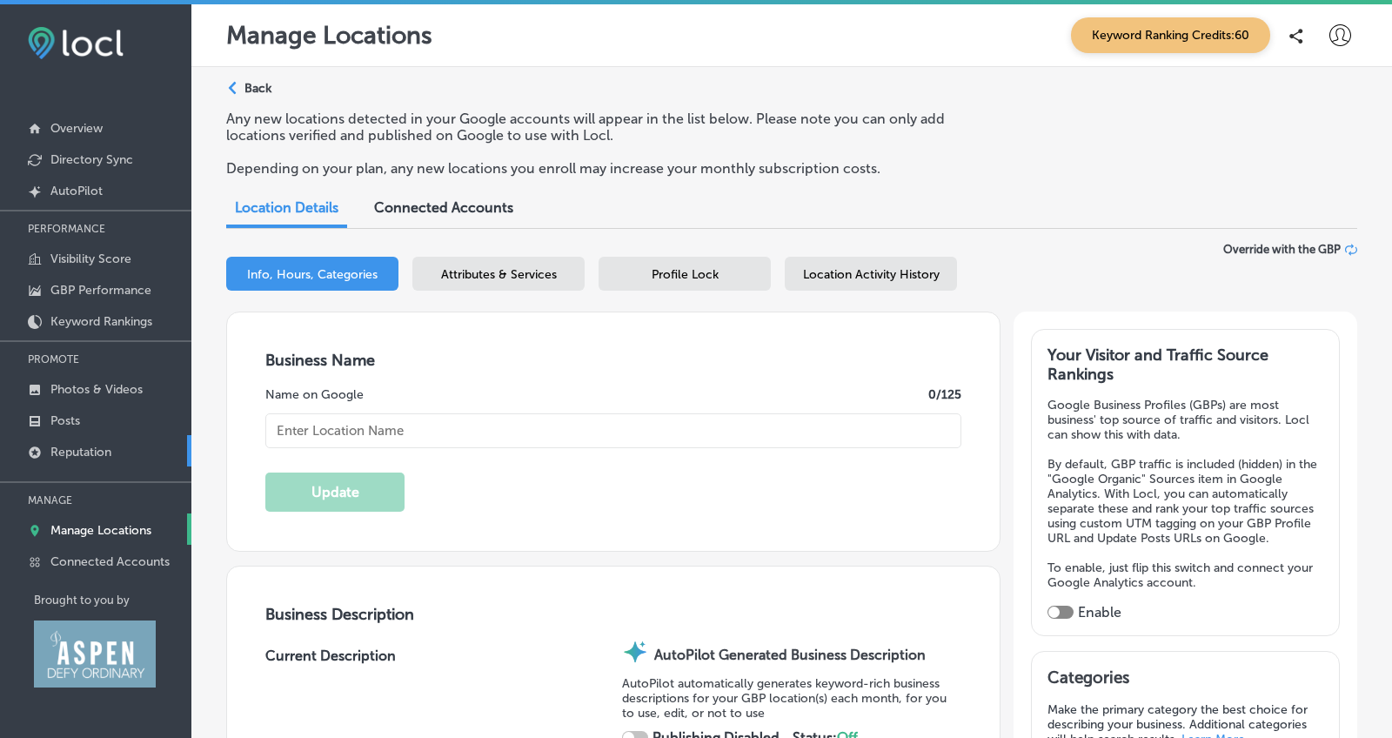
checkbox input "true"
type input "Snowmass Self Storage"
type textarea "Snowmass Self Storage delivers secure, modern storage solutions just off [US_ST…"
click at [64, 456] on p "Reputation" at bounding box center [80, 452] width 61 height 15
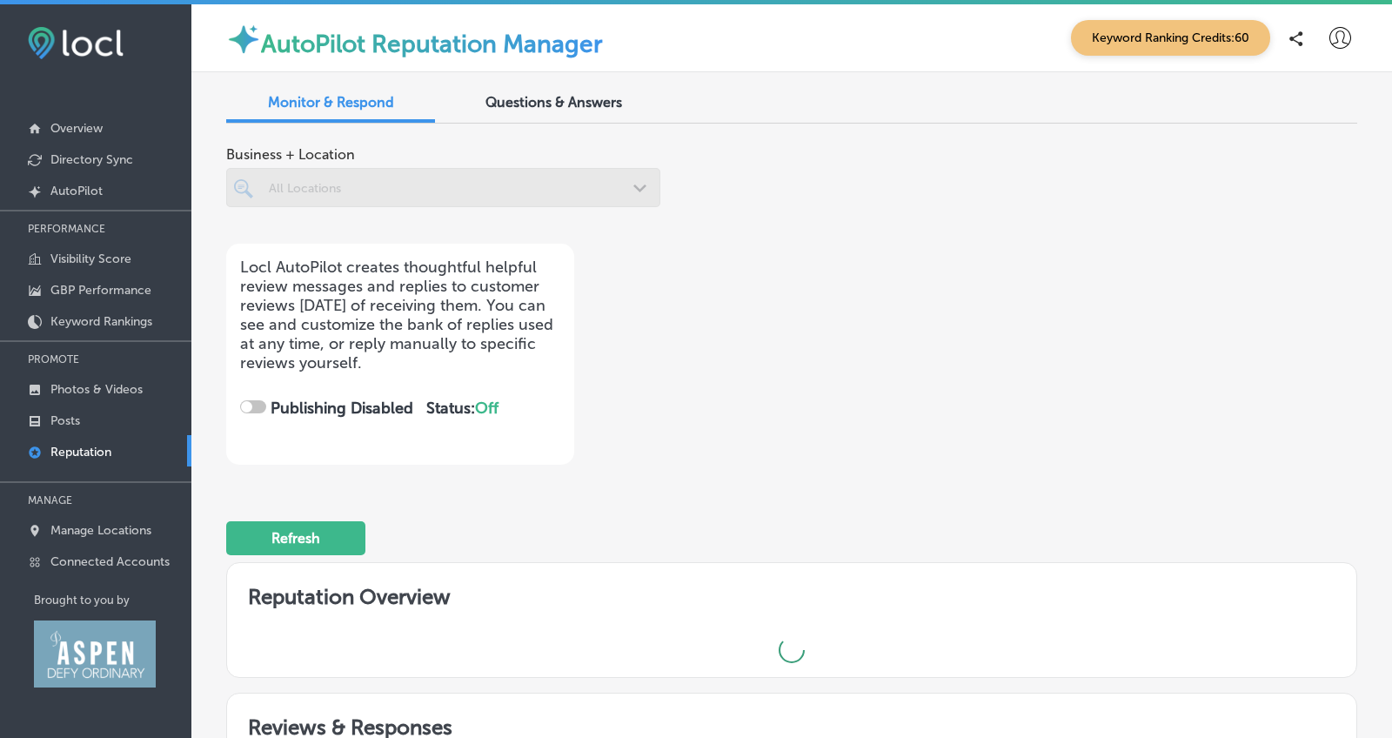
checkbox input "true"
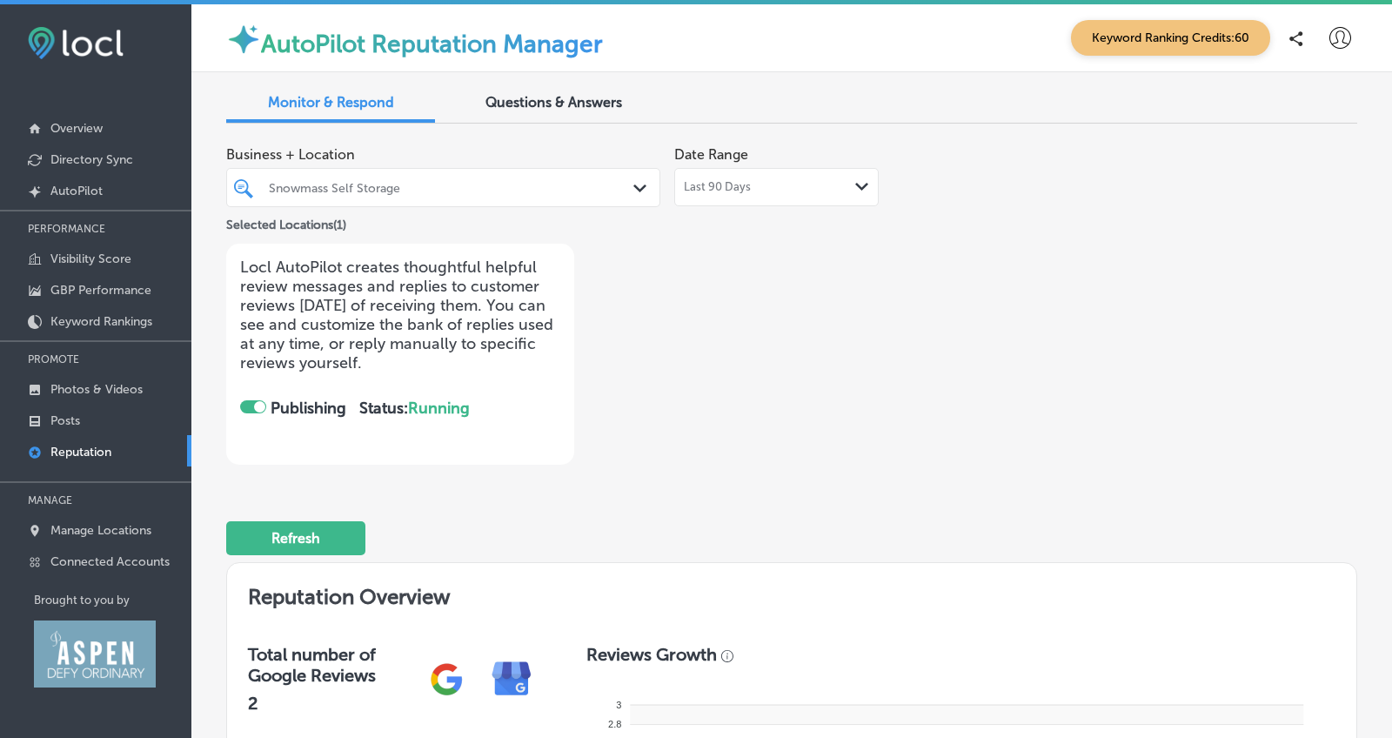
scroll to position [-1, 0]
click at [736, 178] on div "Last 90 Days Path Created with Sketch." at bounding box center [776, 187] width 205 height 38
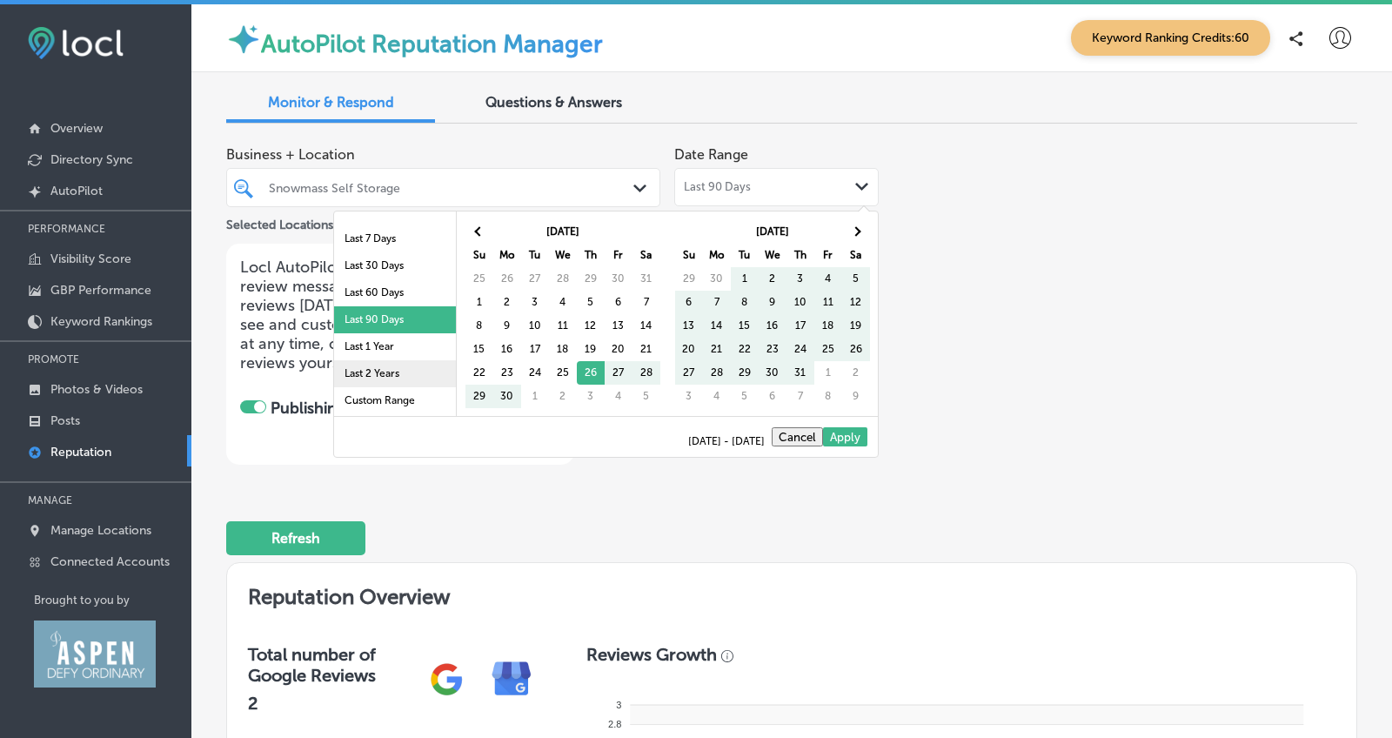
scroll to position [101, 0]
click at [363, 372] on li "Last 2 Years" at bounding box center [395, 373] width 122 height 27
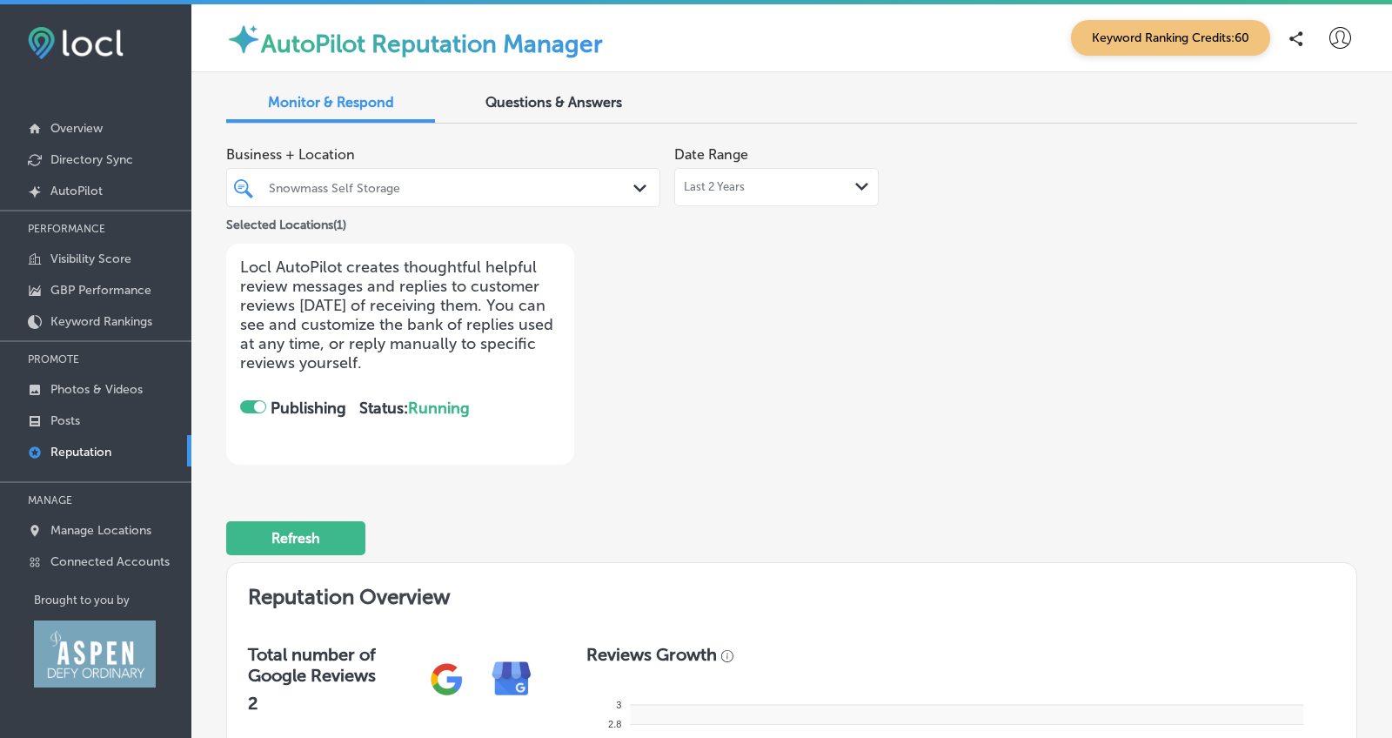
scroll to position [0, 0]
click at [701, 180] on span "Last 2 Years" at bounding box center [714, 187] width 61 height 14
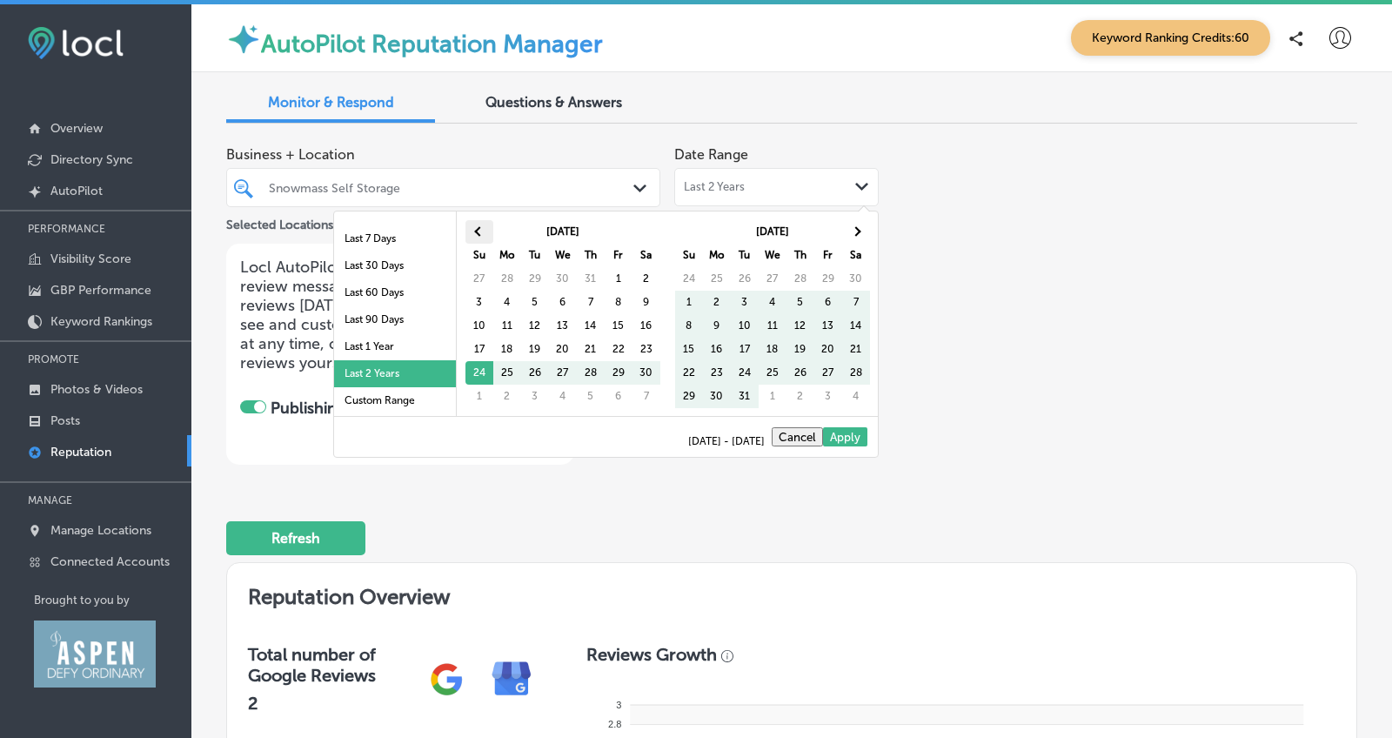
click at [475, 230] on span at bounding box center [479, 231] width 10 height 10
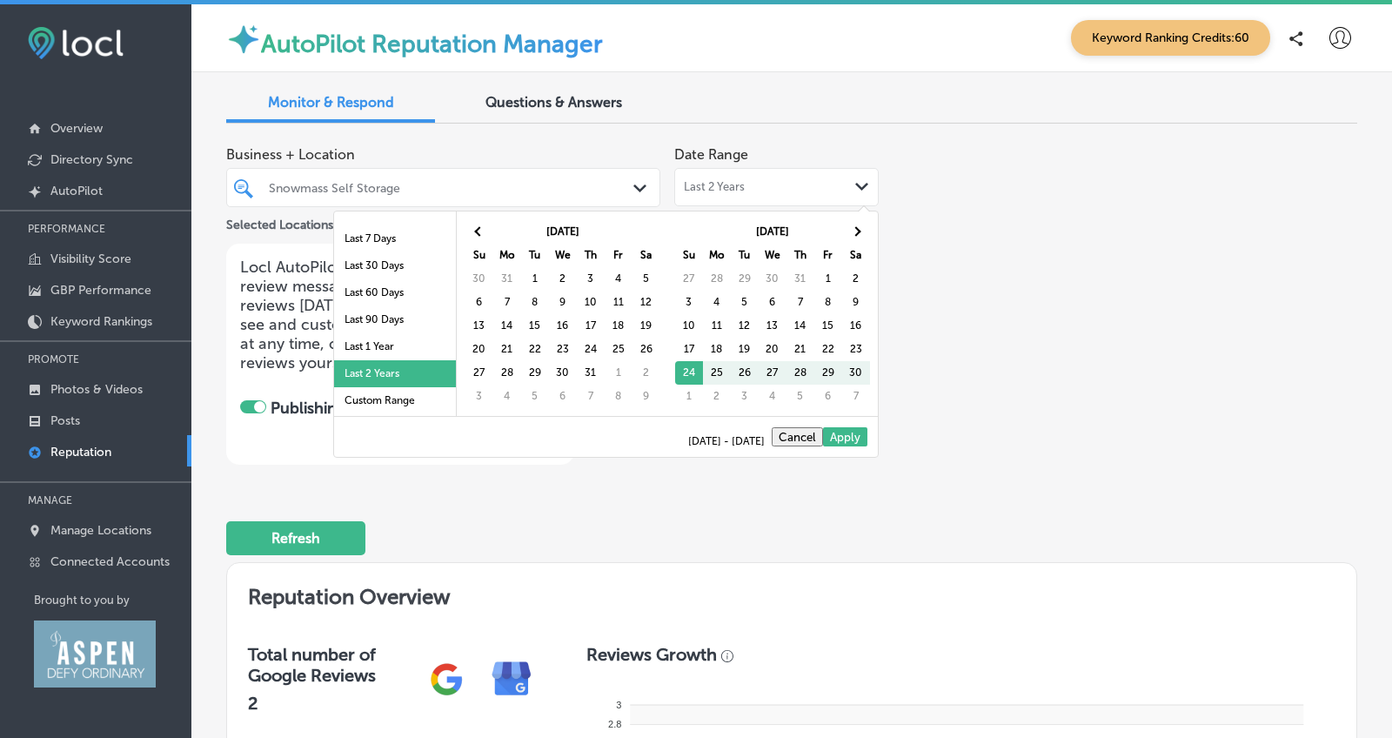
click at [475, 230] on span at bounding box center [479, 231] width 10 height 10
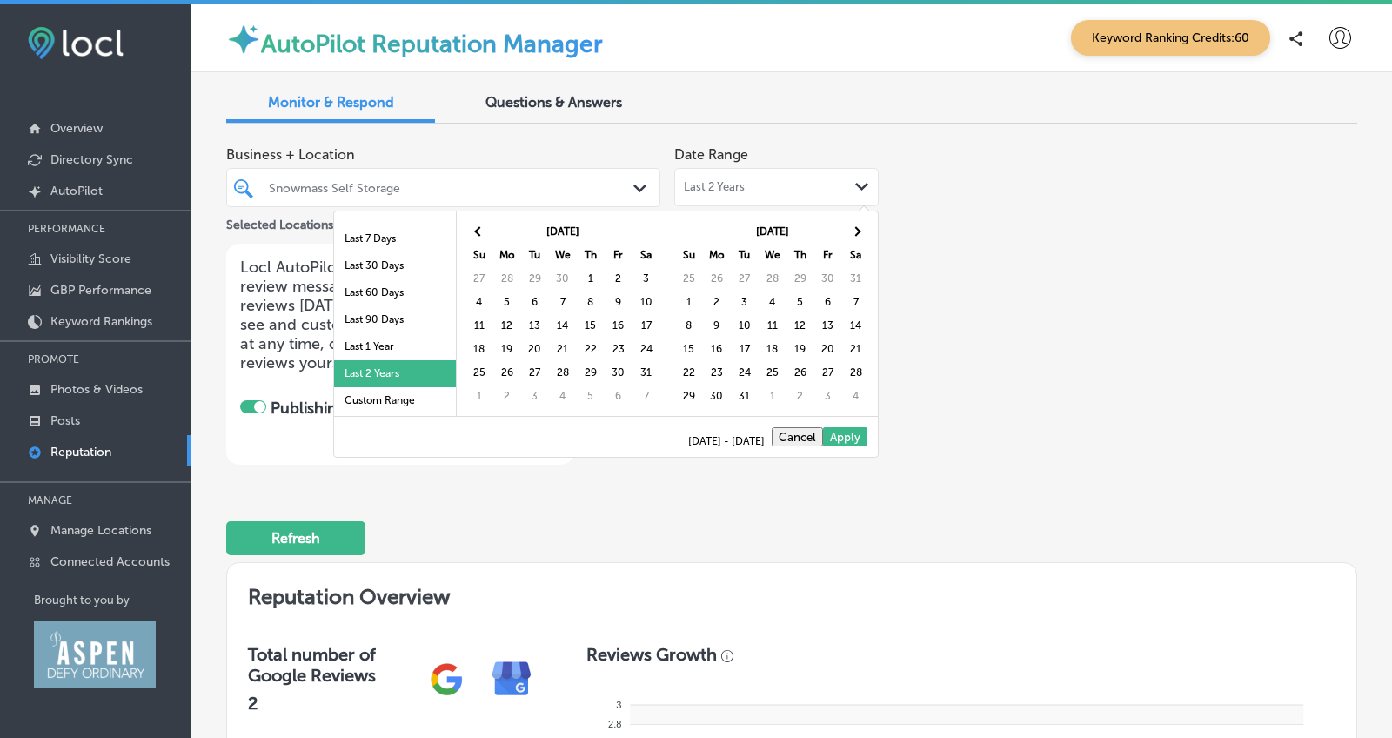
click at [475, 230] on span at bounding box center [479, 231] width 10 height 10
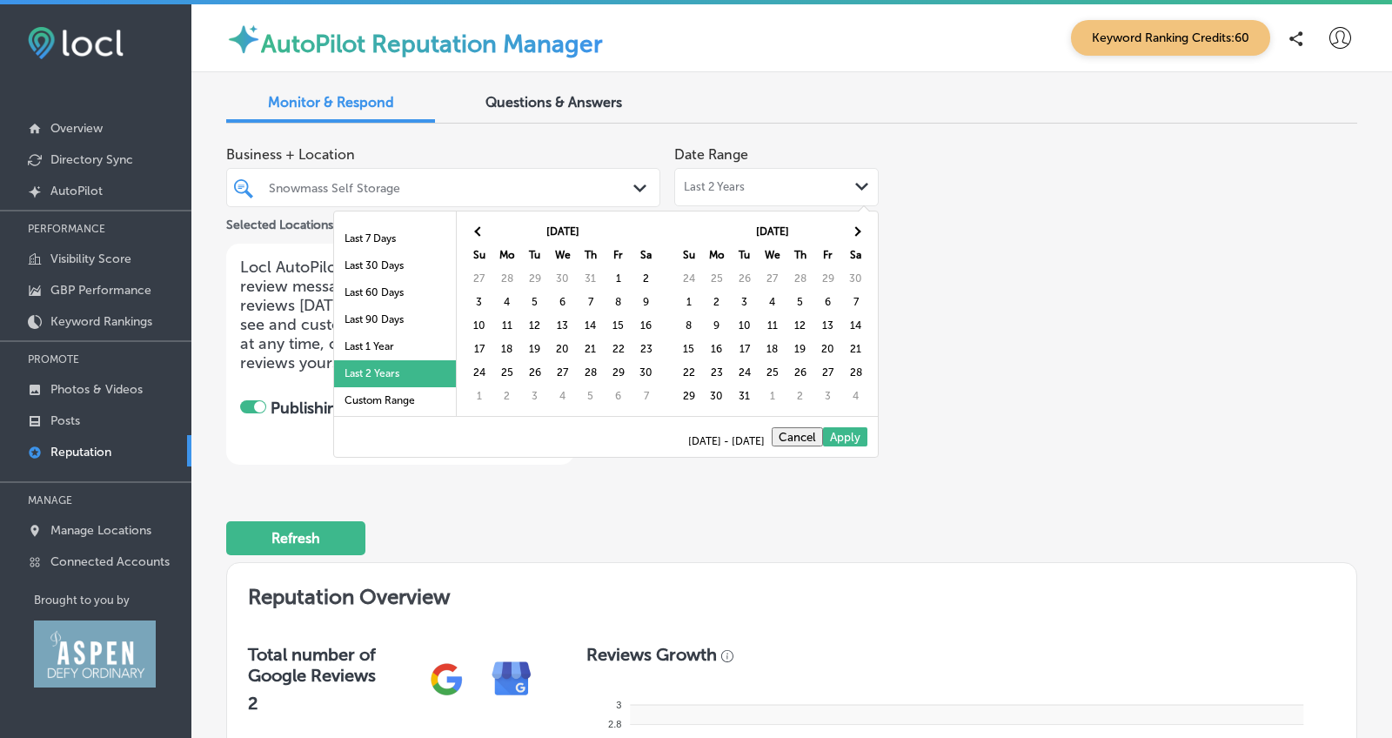
click at [475, 230] on span at bounding box center [479, 231] width 10 height 10
click at [855, 225] on th at bounding box center [856, 231] width 28 height 23
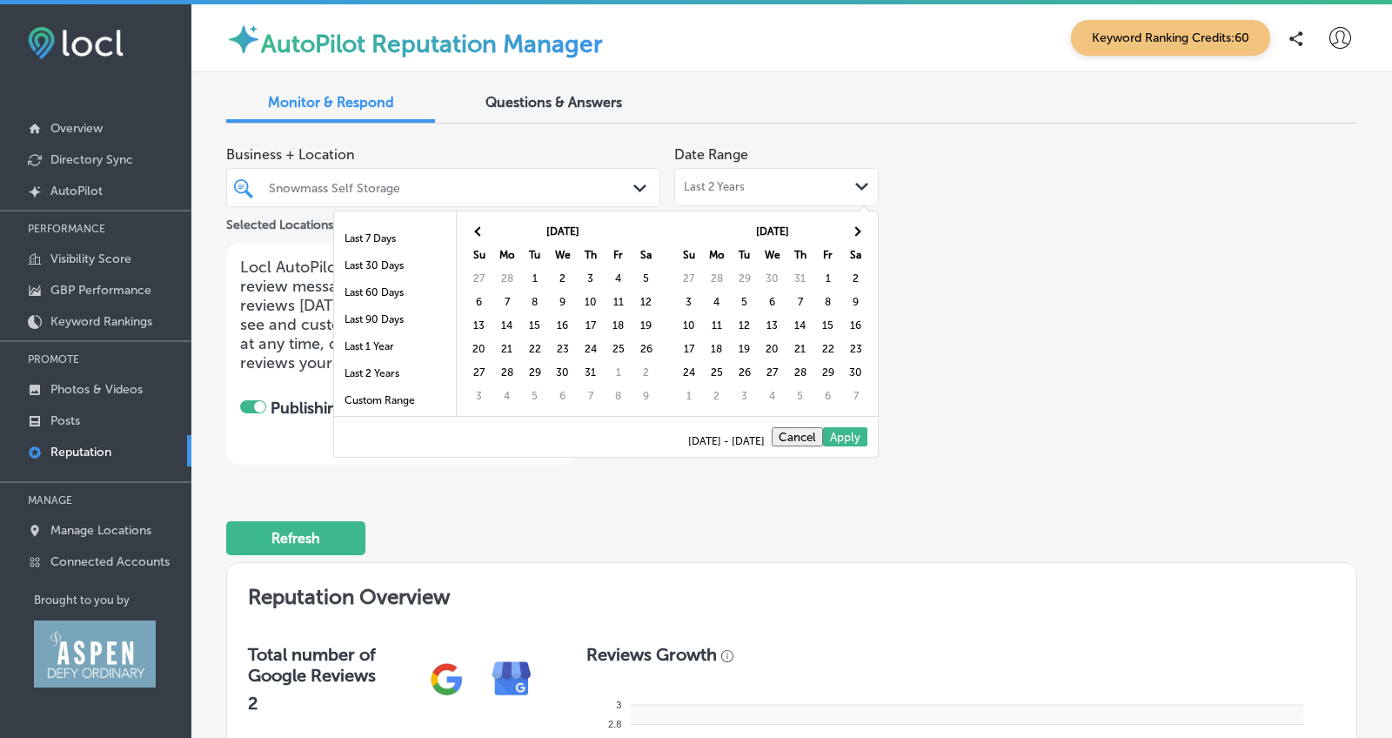
click at [855, 225] on th at bounding box center [856, 231] width 28 height 23
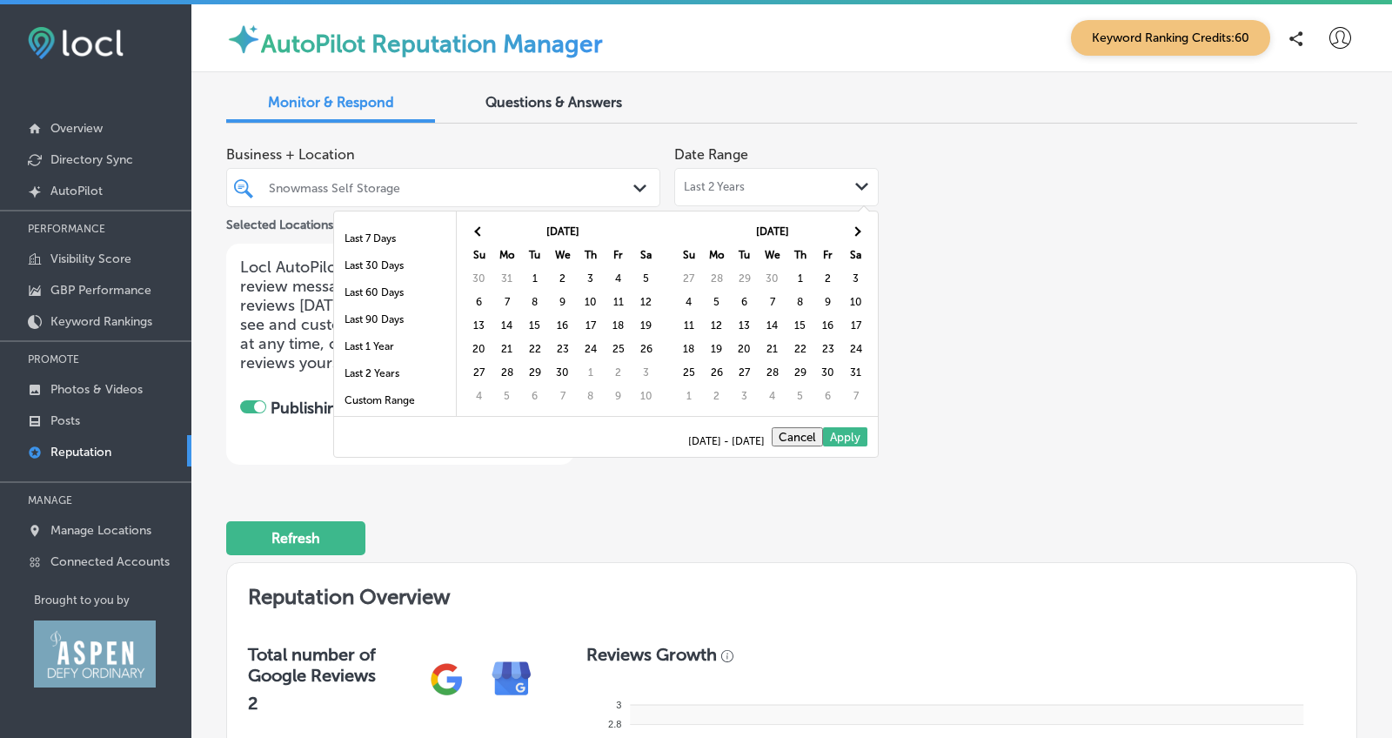
click at [855, 225] on th at bounding box center [856, 231] width 28 height 23
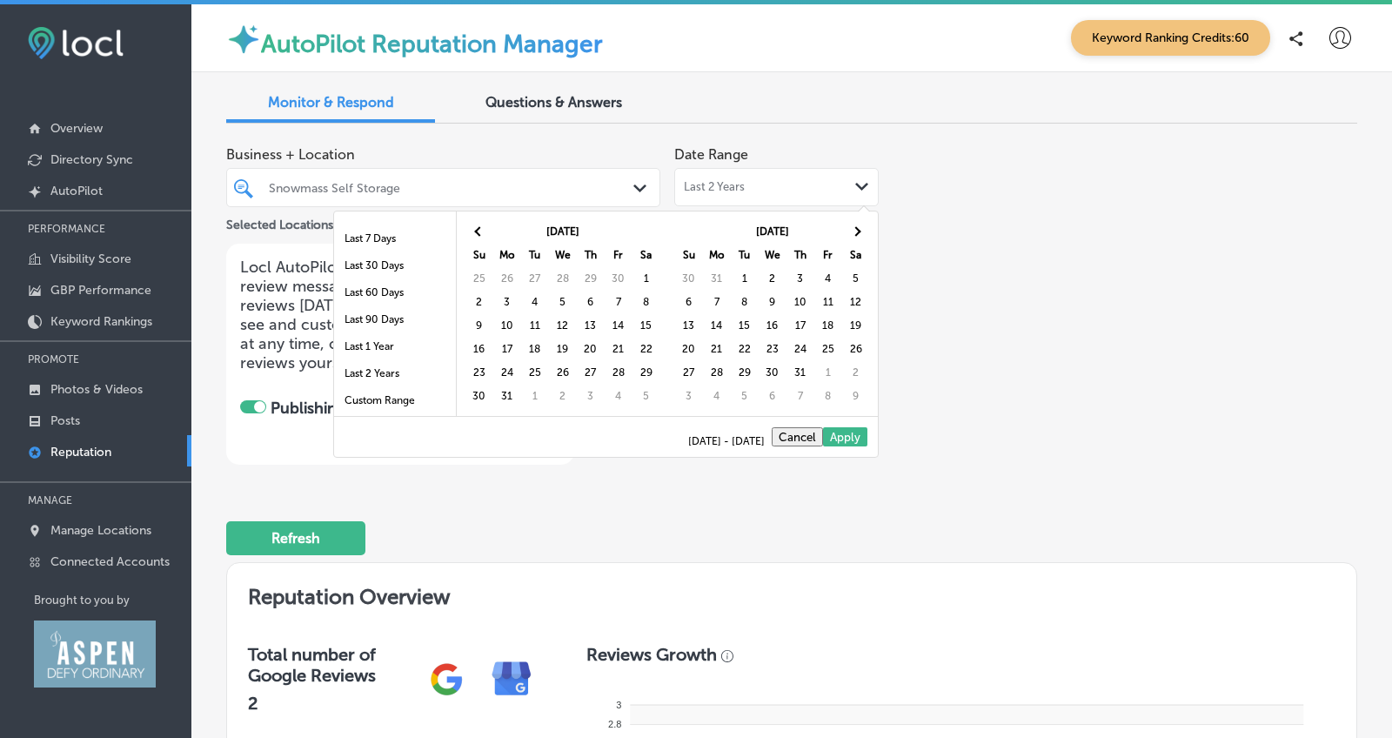
click at [855, 225] on th at bounding box center [856, 231] width 28 height 23
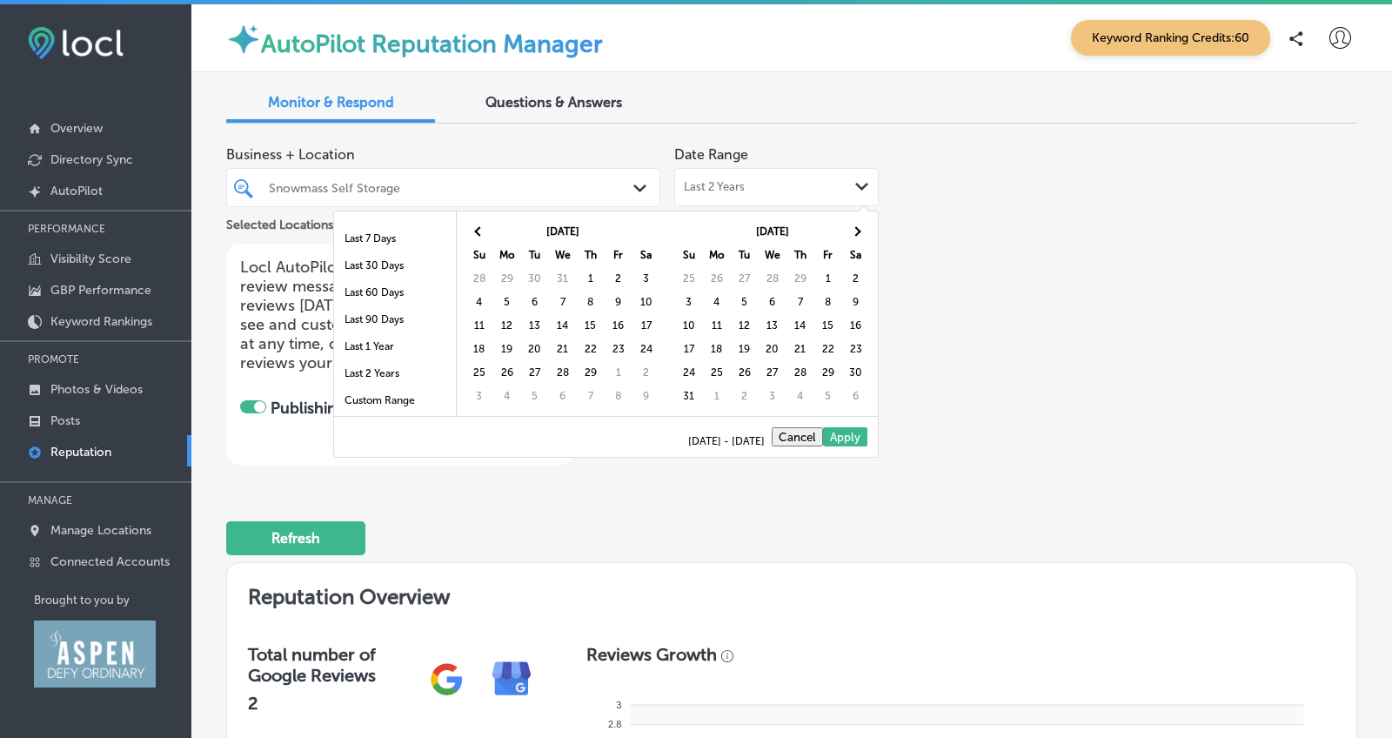
click at [855, 225] on th at bounding box center [856, 231] width 28 height 23
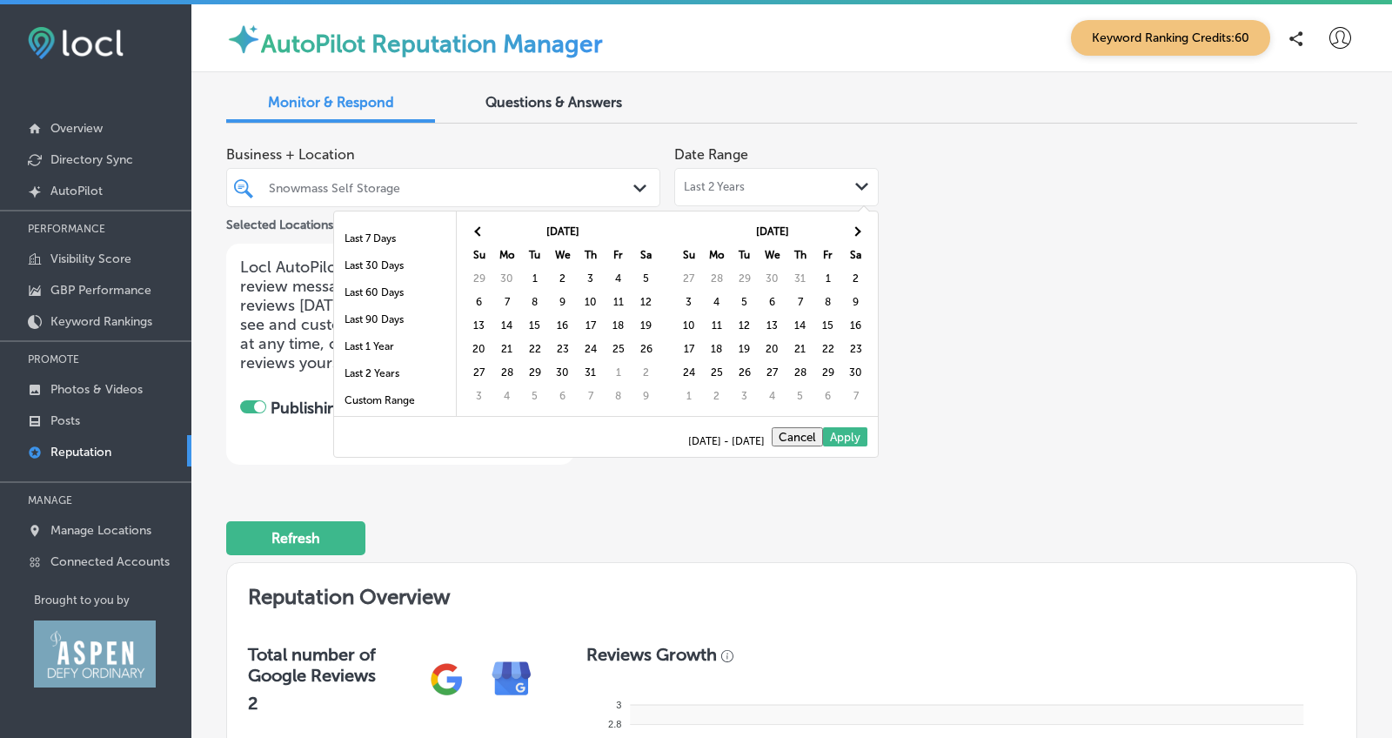
click at [855, 225] on th at bounding box center [856, 231] width 28 height 23
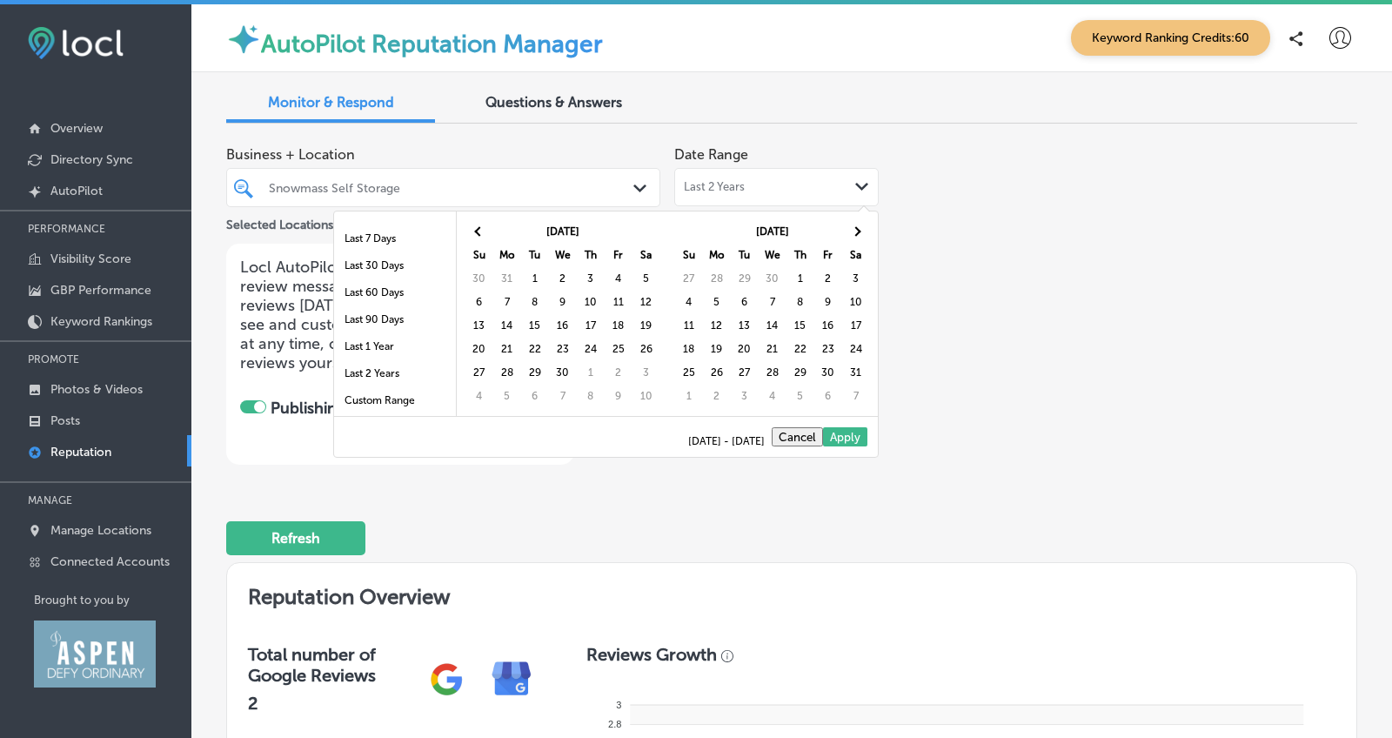
click at [855, 225] on th at bounding box center [856, 231] width 28 height 23
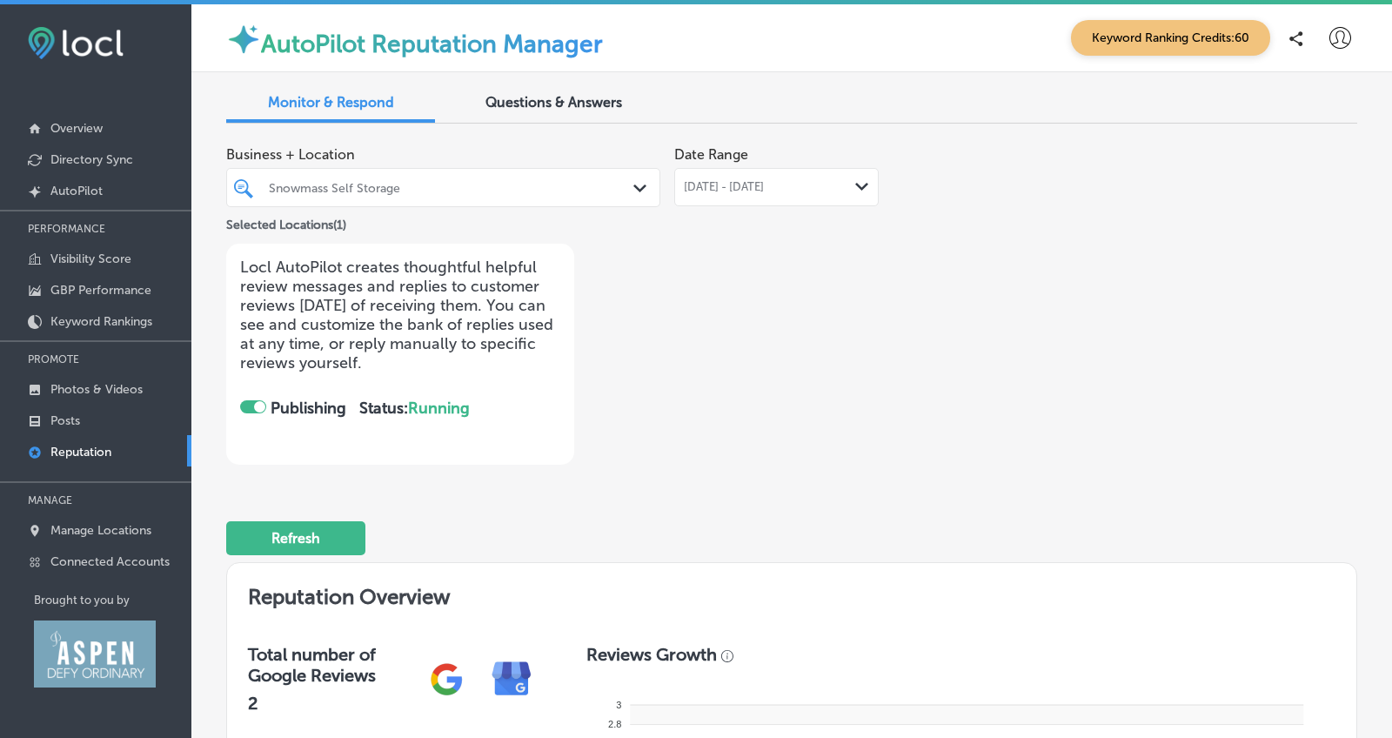
scroll to position [-1, 0]
